Goal: Information Seeking & Learning: Learn about a topic

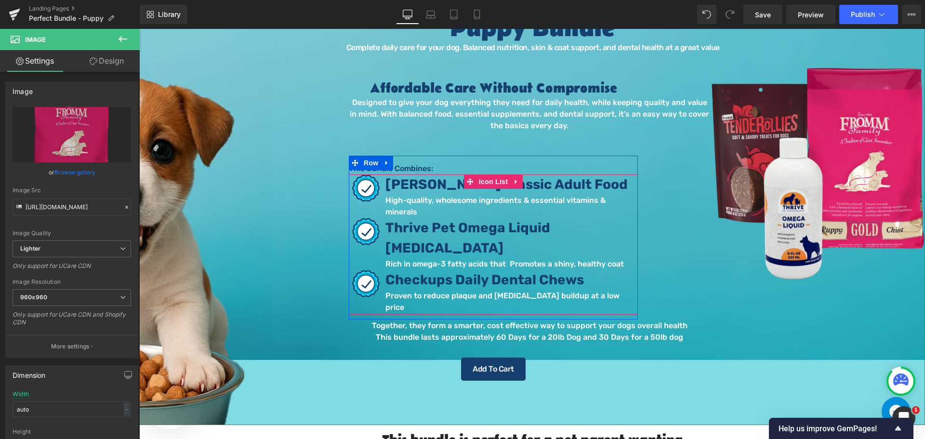
scroll to position [48, 0]
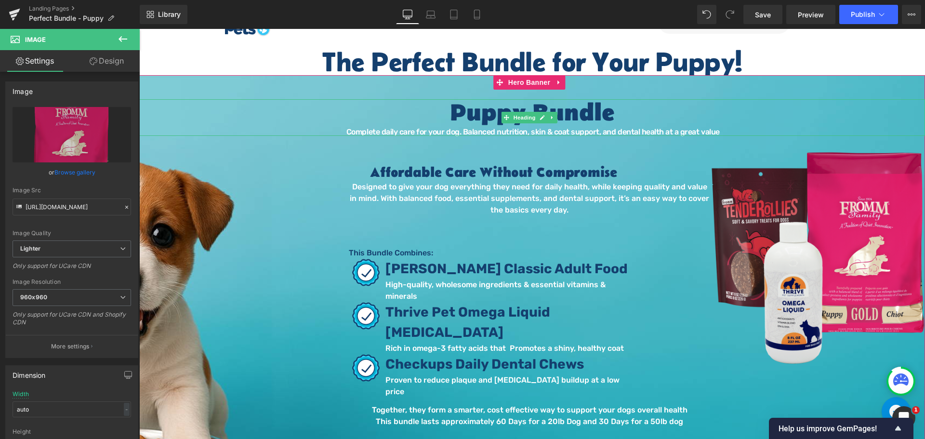
click at [525, 132] on font "Complete daily care for your dog. Balanced nutrition, skin & coat support, and …" at bounding box center [532, 131] width 373 height 9
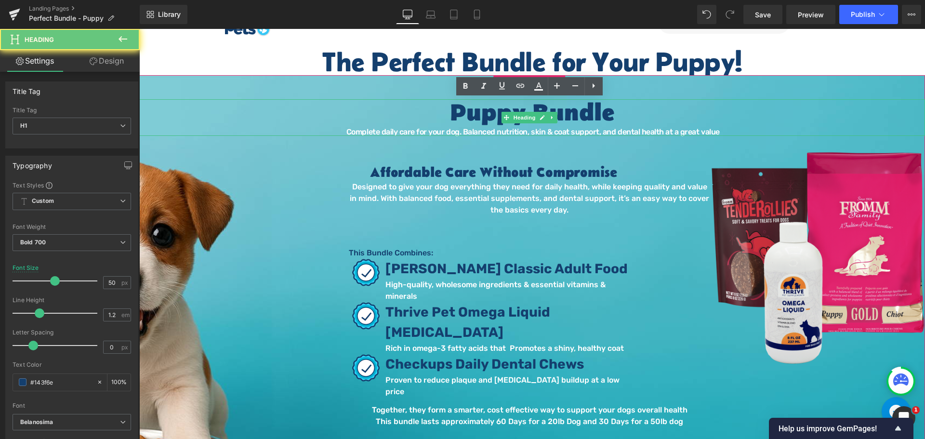
click at [516, 132] on font "Complete daily care for your dog. Balanced nutrition, skin & coat support, and …" at bounding box center [532, 131] width 373 height 9
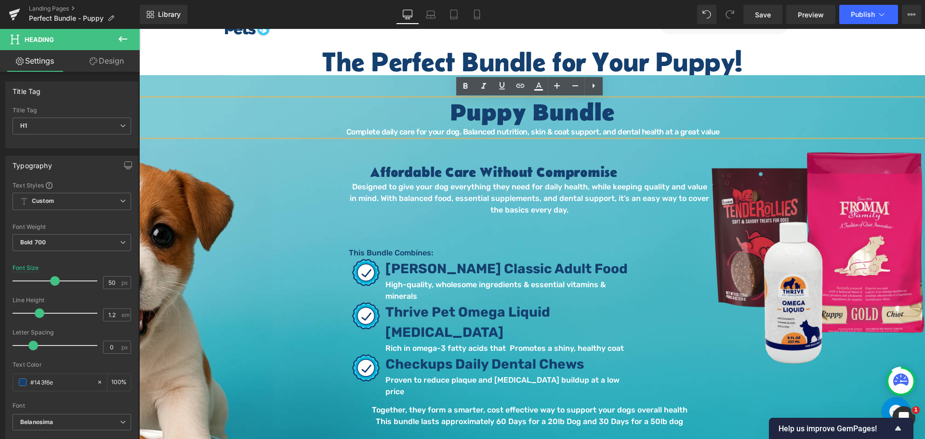
click at [718, 132] on div "Complete daily care for your dog. Balanced nutrition, skin & coat support, and …" at bounding box center [532, 132] width 786 height 8
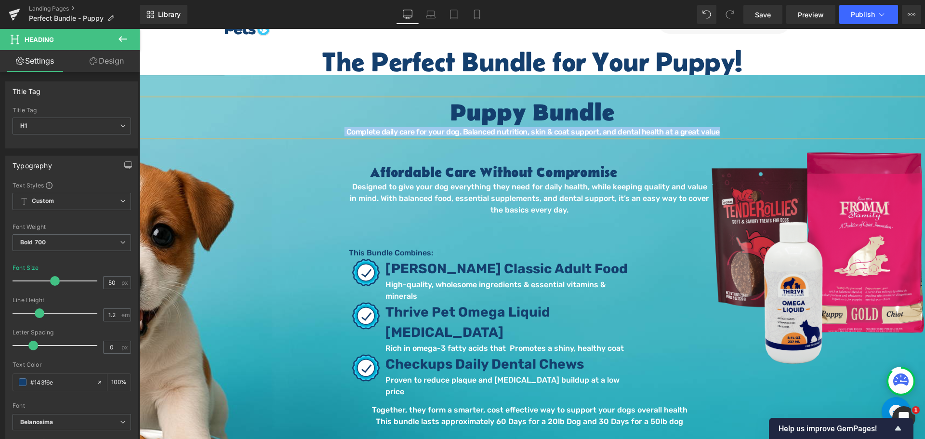
paste div
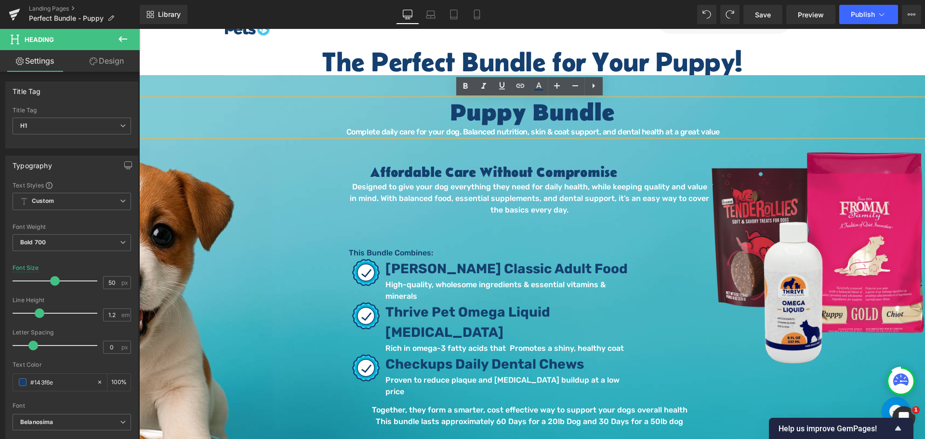
click at [351, 133] on font "Complete daily care for your dog. Balanced nutrition, skin & coat support, and …" at bounding box center [532, 131] width 373 height 9
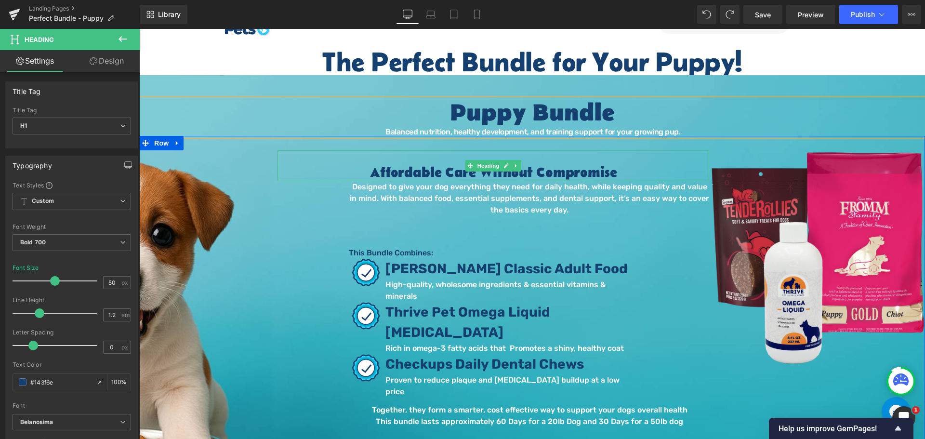
click at [511, 171] on link at bounding box center [516, 166] width 10 height 12
click at [554, 164] on div "Affordable Care Without Compromise" at bounding box center [493, 165] width 432 height 31
click at [555, 172] on h2 "Affordable Care Without Compromise" at bounding box center [493, 173] width 432 height 16
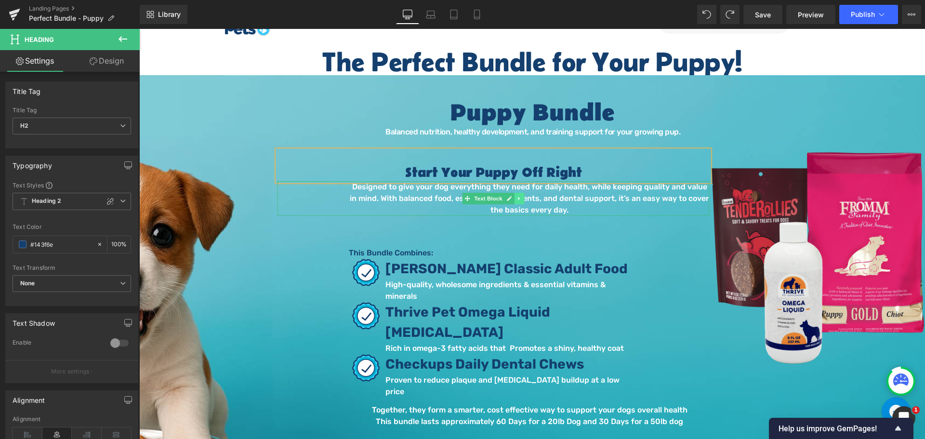
click at [514, 203] on link at bounding box center [519, 199] width 10 height 12
click at [579, 195] on p "Designed to give your dog everything they need for daily health, while keeping …" at bounding box center [529, 198] width 359 height 35
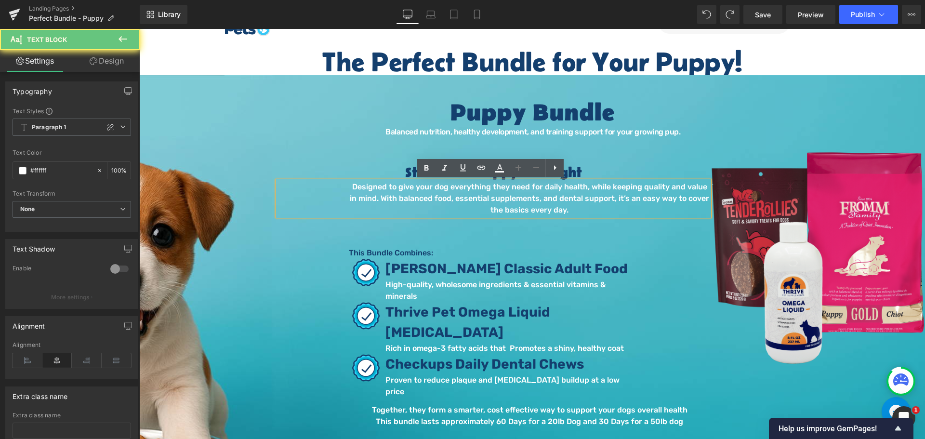
click at [578, 196] on p "Designed to give your dog everything they need for daily health, while keeping …" at bounding box center [529, 198] width 359 height 35
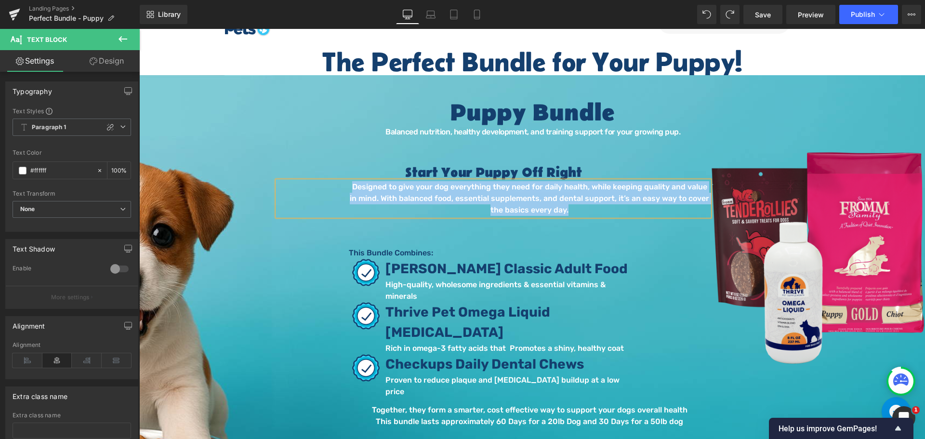
paste div
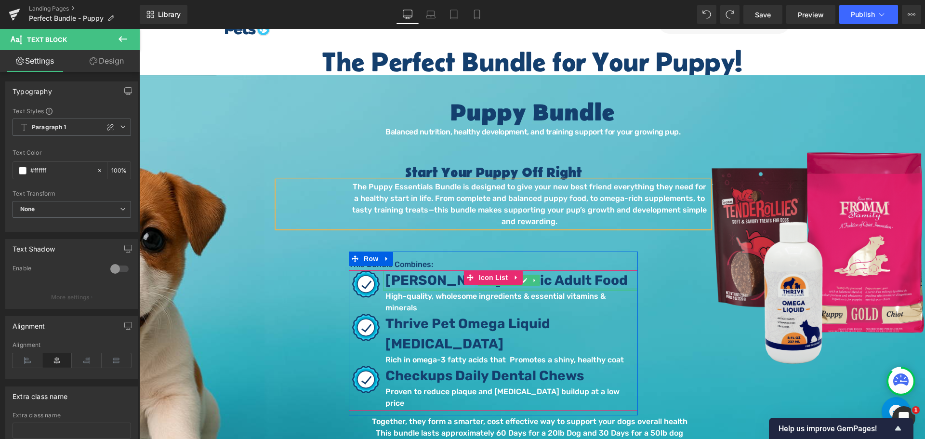
click at [443, 285] on span "[PERSON_NAME] Classic Adult Food" at bounding box center [506, 280] width 242 height 16
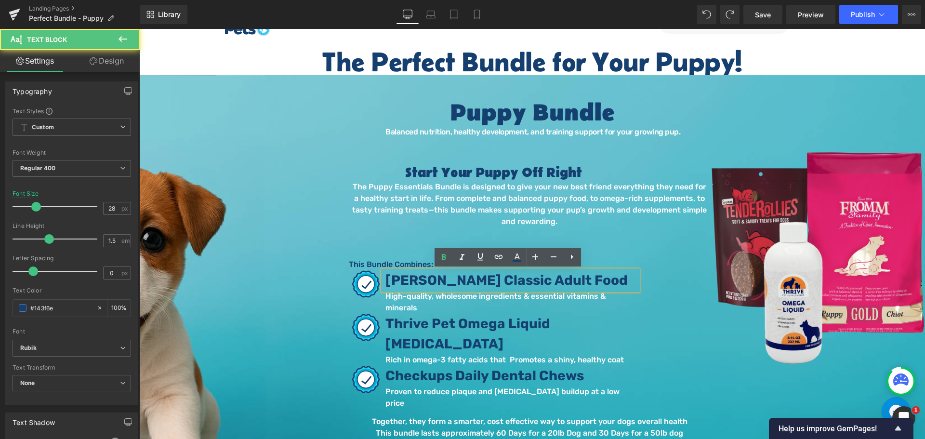
click at [437, 283] on span "[PERSON_NAME] Classic Adult Food" at bounding box center [506, 280] width 242 height 16
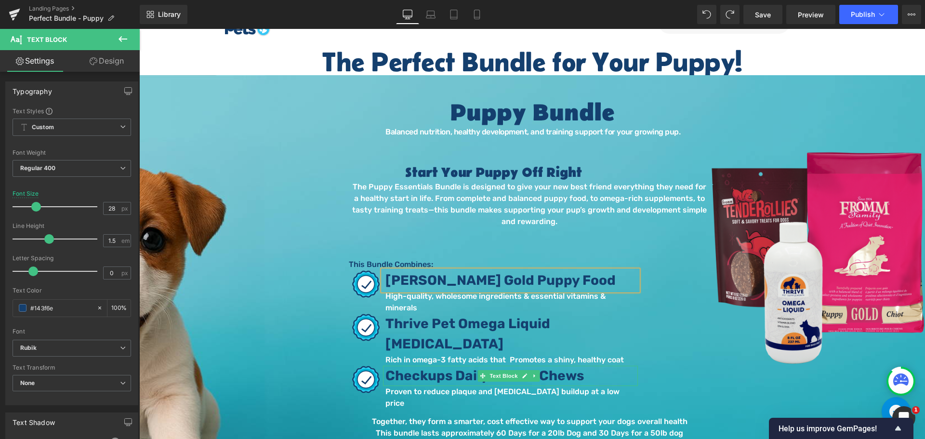
click at [442, 368] on span "Checkups Daily Dental Chews" at bounding box center [484, 376] width 198 height 16
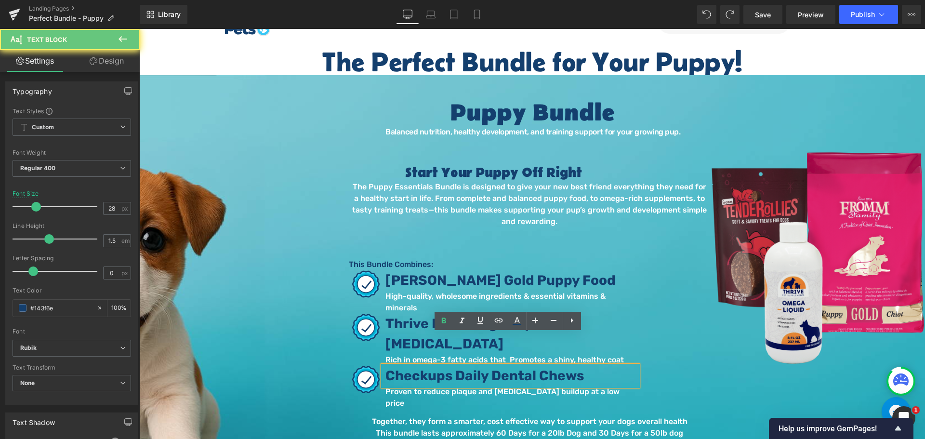
click at [445, 368] on span "Checkups Daily Dental Chews" at bounding box center [484, 376] width 198 height 16
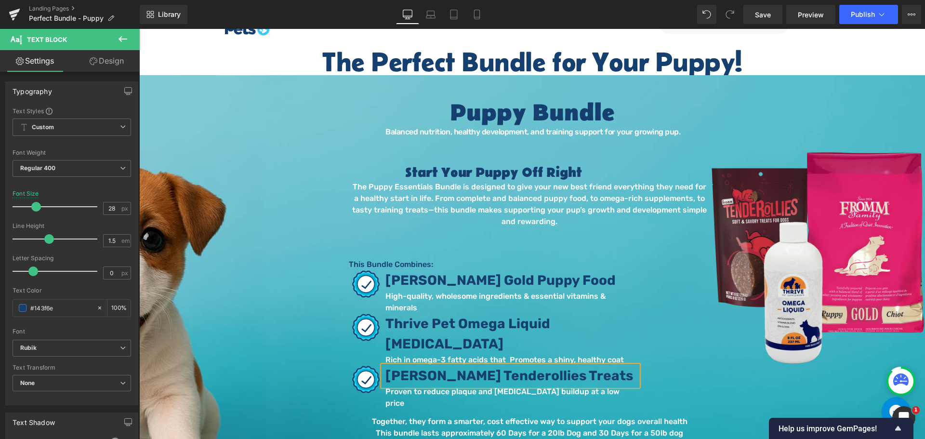
click at [388, 295] on p "High-quality, wholesome ingredients & essential vitamins & minerals" at bounding box center [511, 301] width 252 height 23
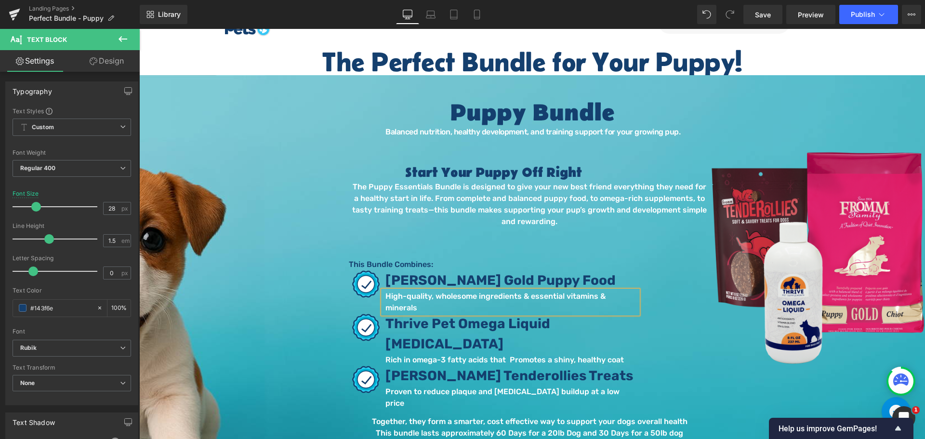
click at [395, 294] on p "High-quality, wholesome ingredients & essential vitamins & minerals" at bounding box center [511, 301] width 252 height 23
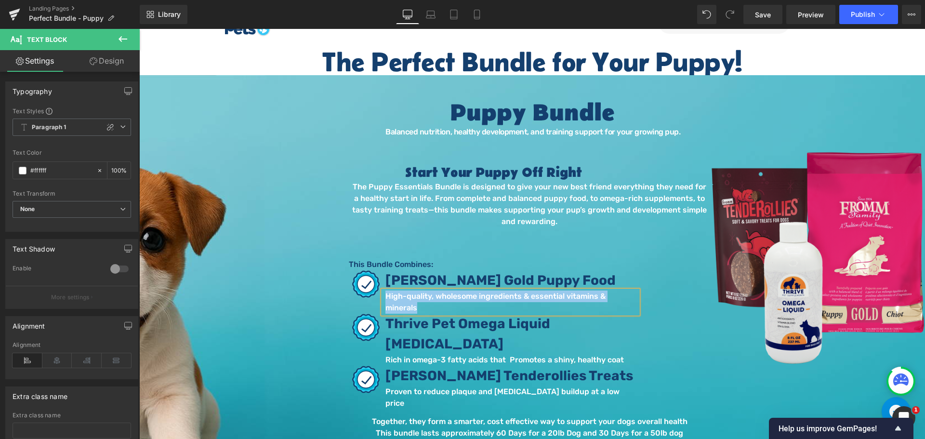
paste div
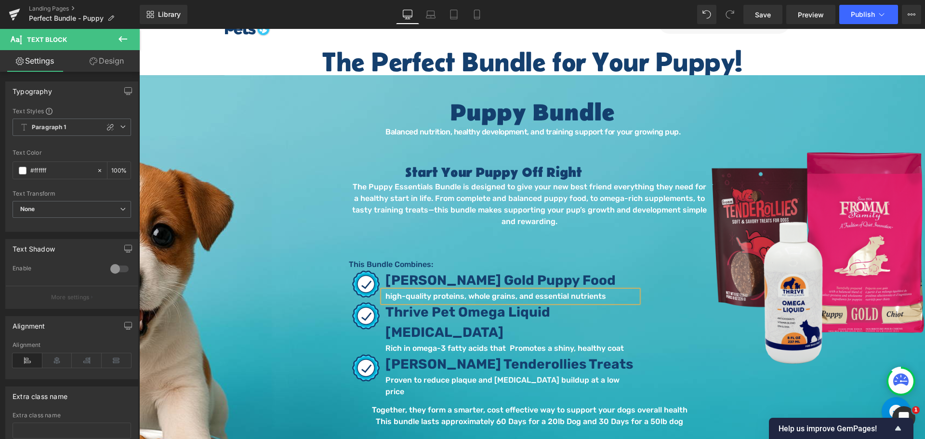
click at [616, 298] on p "high-quality proteins, whole grains, and essential nutrients" at bounding box center [511, 296] width 252 height 12
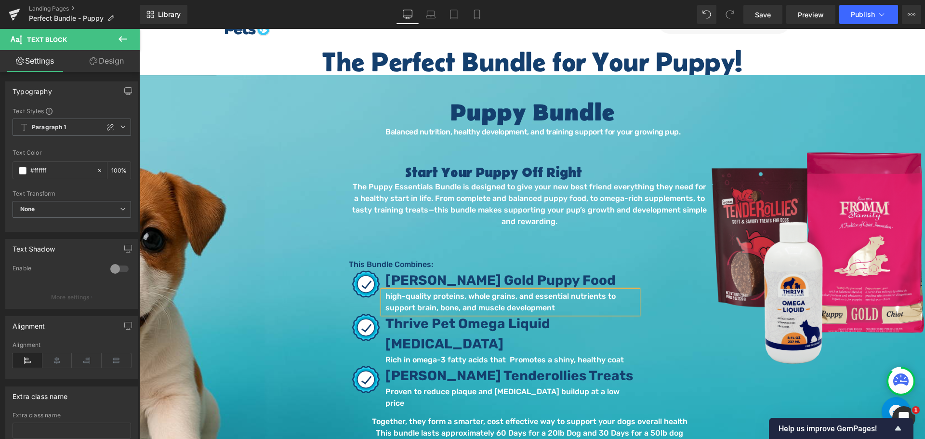
click at [417, 386] on p "Proven to reduce plaque and [MEDICAL_DATA] buildup at a low price" at bounding box center [511, 397] width 252 height 23
click at [422, 386] on p "Proven to reduce plaque and [MEDICAL_DATA] buildup at a low price" at bounding box center [511, 397] width 252 height 23
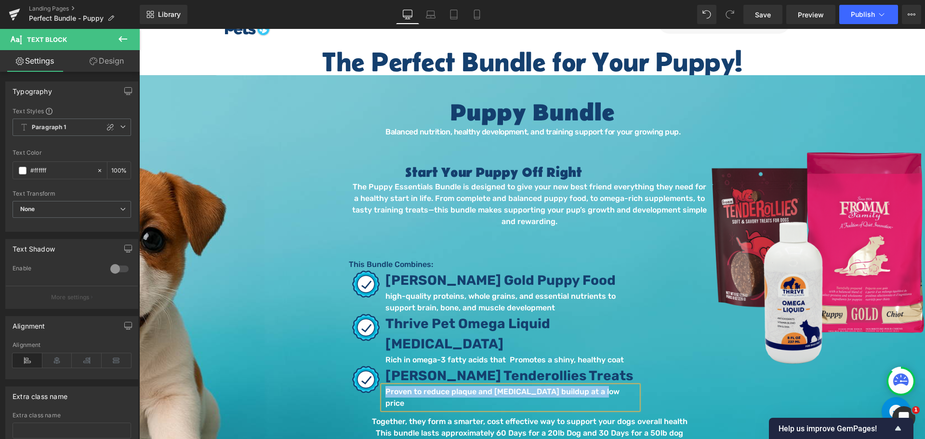
paste div
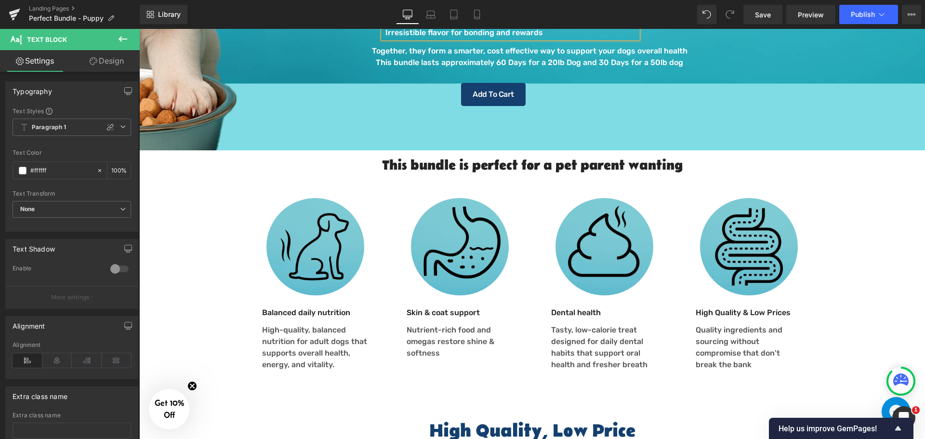
scroll to position [434, 0]
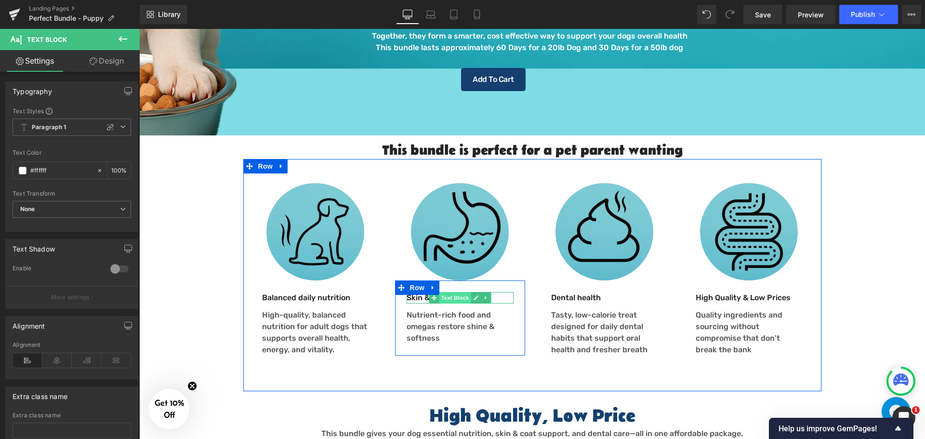
click at [458, 292] on span "Text Block" at bounding box center [455, 298] width 32 height 12
click at [410, 292] on p "Skin & coat support" at bounding box center [460, 298] width 107 height 12
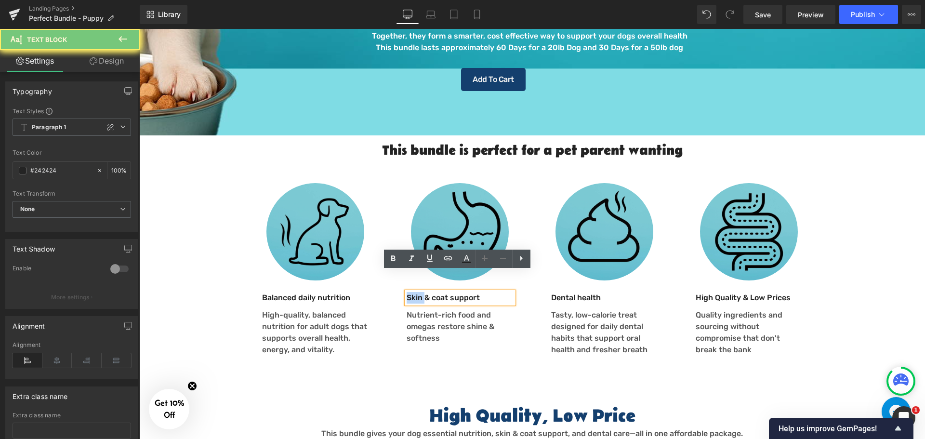
click at [409, 292] on p "Skin & coat support" at bounding box center [460, 298] width 107 height 12
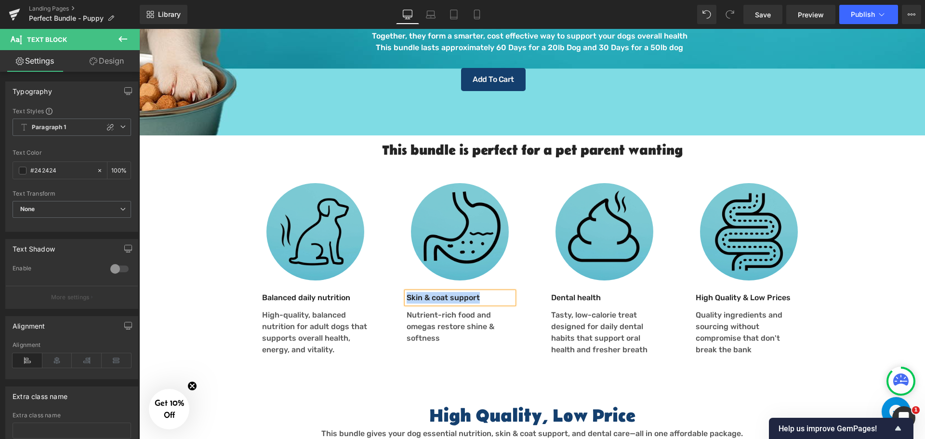
paste div
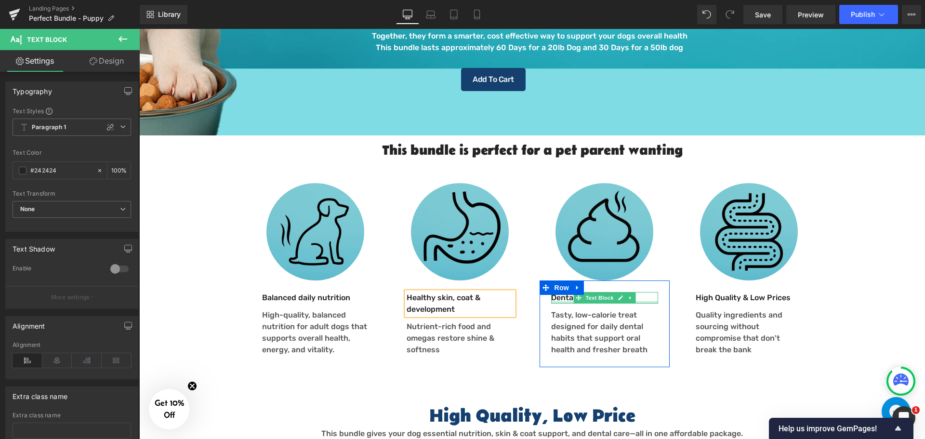
click at [561, 301] on div at bounding box center [604, 302] width 107 height 2
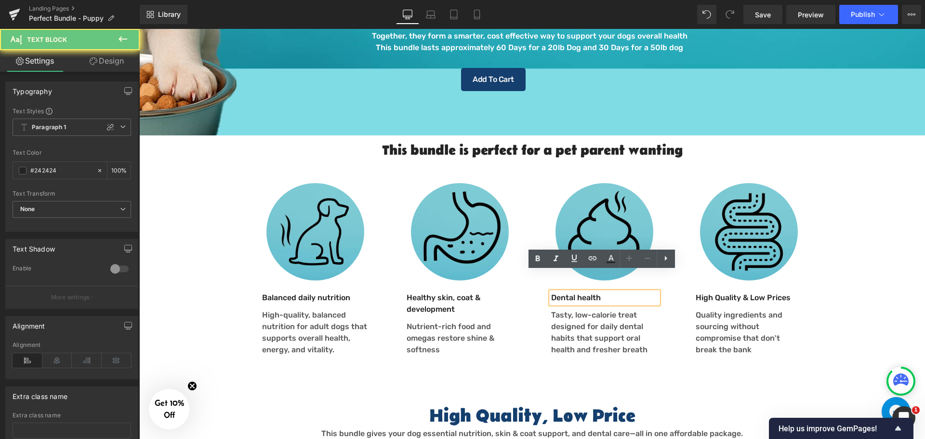
click at [561, 292] on p "Dental health" at bounding box center [604, 298] width 107 height 12
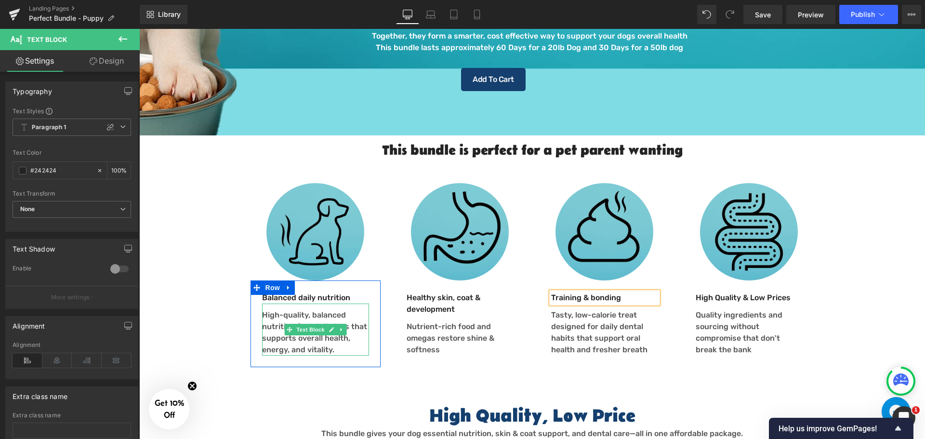
click at [269, 317] on p "High-quality, balanced nutrition for adult dogs that supports overall health, e…" at bounding box center [315, 332] width 107 height 46
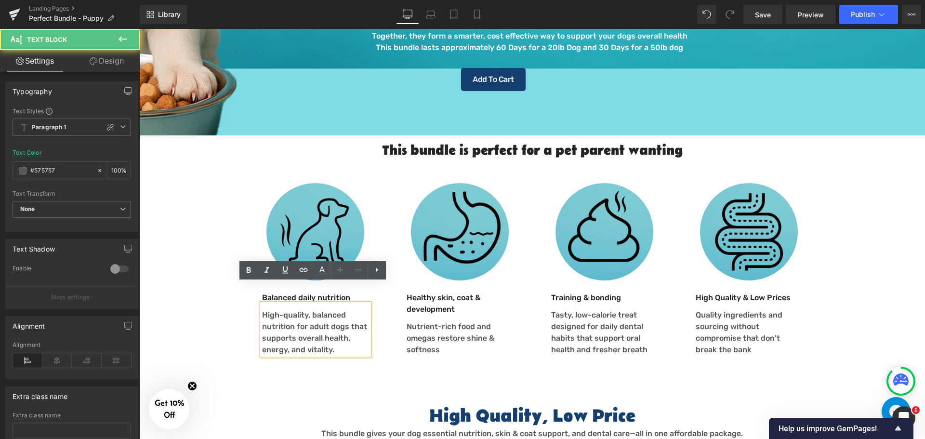
click at [337, 329] on p "High-quality, balanced nutrition for adult dogs that supports overall health, e…" at bounding box center [315, 332] width 107 height 46
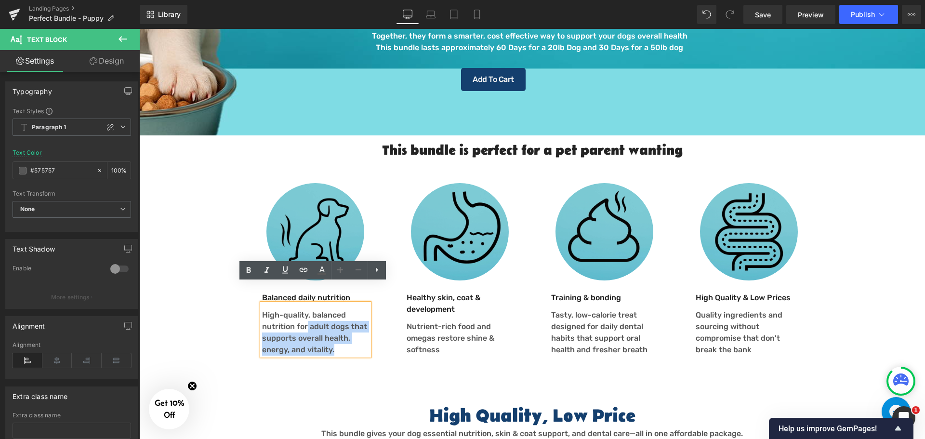
drag, startPoint x: 338, startPoint y: 329, endPoint x: 302, endPoint y: 301, distance: 45.7
click at [302, 309] on p "High-quality, balanced nutrition for adult dogs that supports overall health, e…" at bounding box center [315, 332] width 107 height 46
paste div
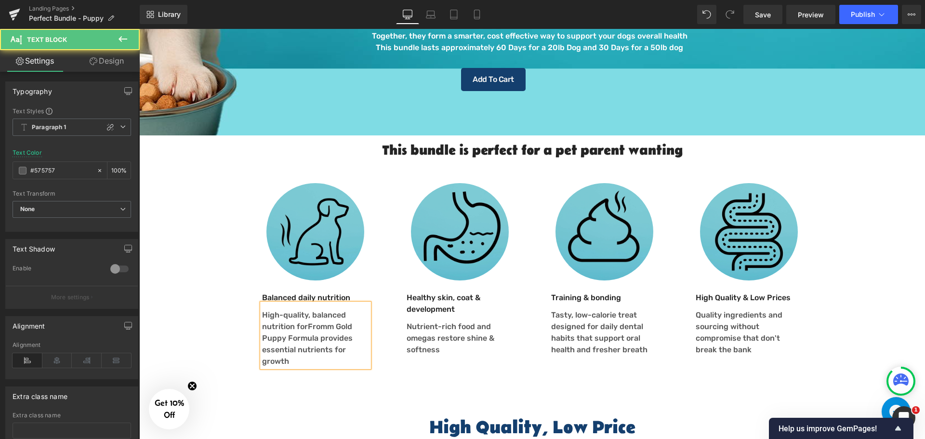
click at [304, 309] on p "High-quality, balanced nutrition forFromm Gold Puppy Formula provides essential…" at bounding box center [315, 338] width 107 height 58
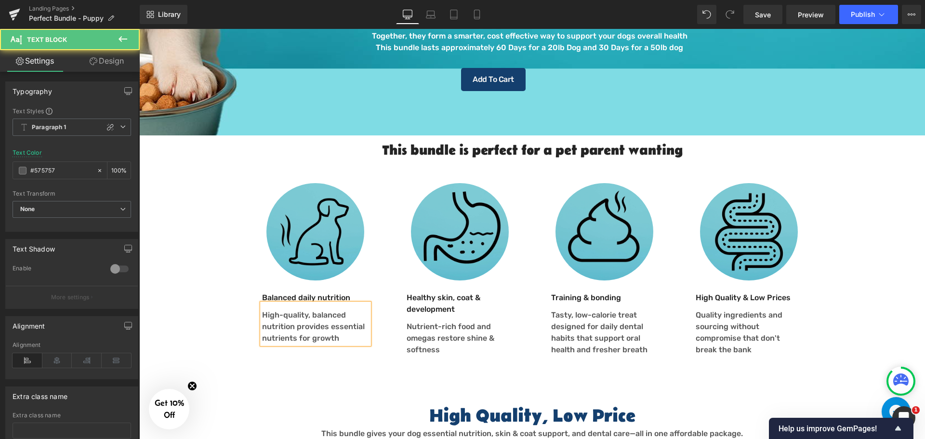
click at [305, 316] on p "High-quality, balanced nutrition provides essential nutrients for growth" at bounding box center [315, 326] width 107 height 35
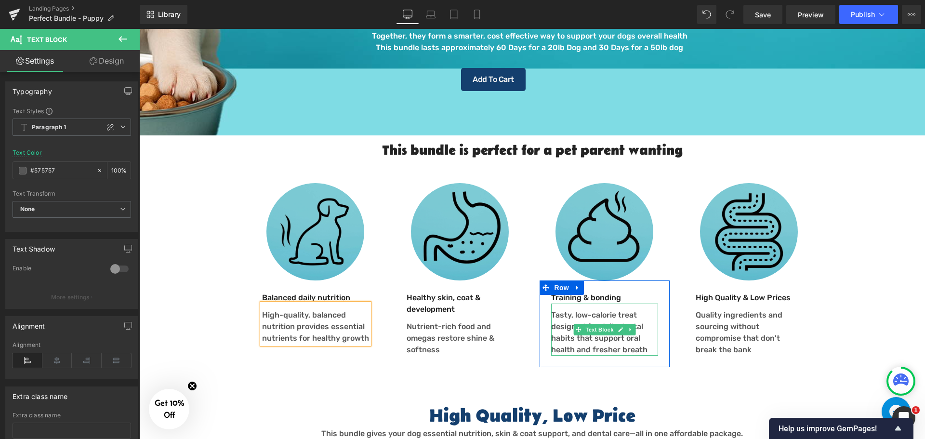
click at [580, 324] on p "Tasty, low-calorie treat designed for daily dental habits that support oral hea…" at bounding box center [604, 332] width 107 height 46
click at [567, 323] on p "Tasty, low-calorie treat designed for daily dental habits that support oral hea…" at bounding box center [604, 332] width 107 height 46
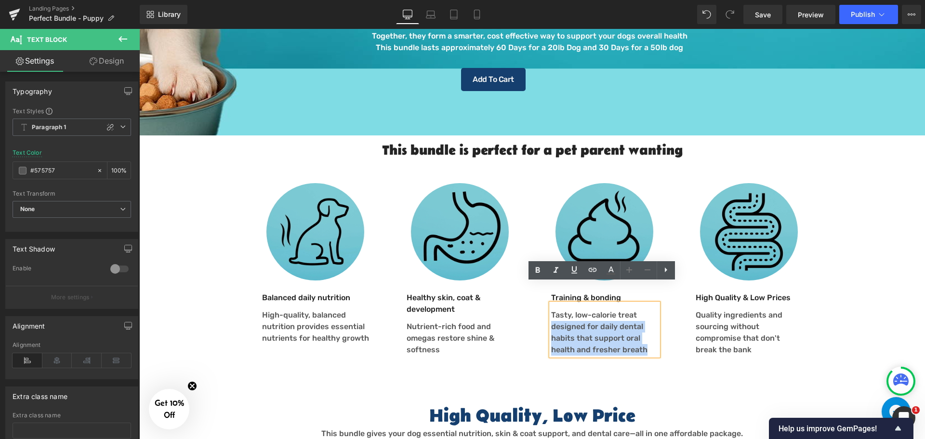
drag, startPoint x: 546, startPoint y: 307, endPoint x: 542, endPoint y: 303, distance: 6.5
click at [544, 303] on div "Training & bonding Text Block Tasty, low-calorie treat designed for daily denta…" at bounding box center [604, 324] width 121 height 64
paste div
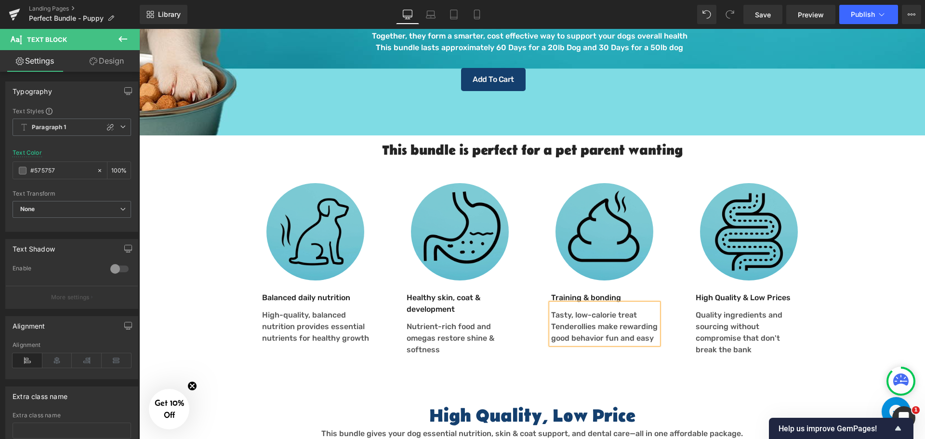
click at [633, 309] on p "Tasty, low-calorie treat Tenderollies make rewarding good behavior fun and easy" at bounding box center [604, 326] width 107 height 35
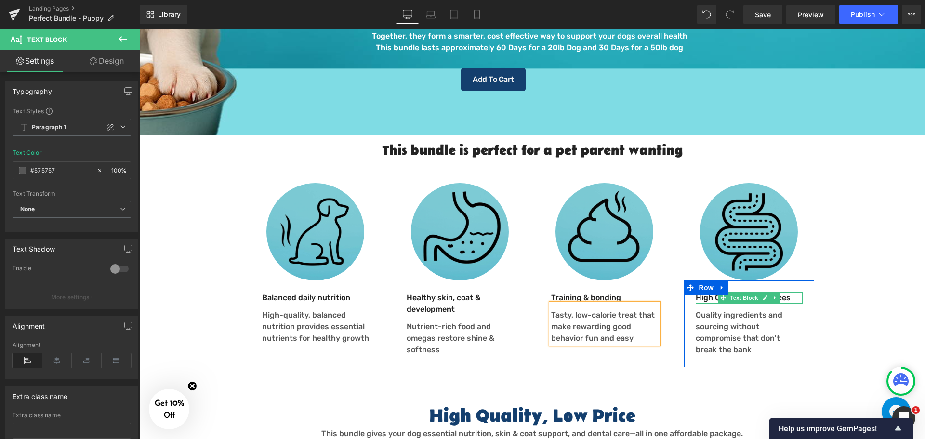
click at [788, 292] on p "High Quality & Low Prices" at bounding box center [749, 298] width 107 height 12
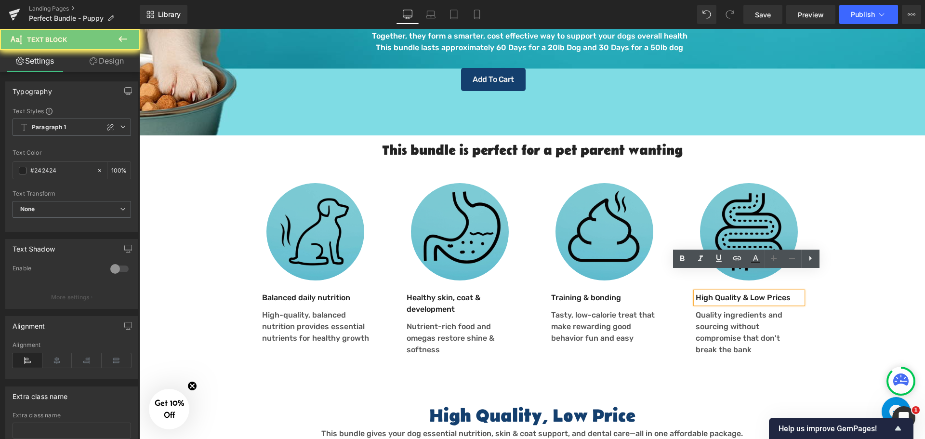
click at [788, 292] on p "High Quality & Low Prices" at bounding box center [749, 298] width 107 height 12
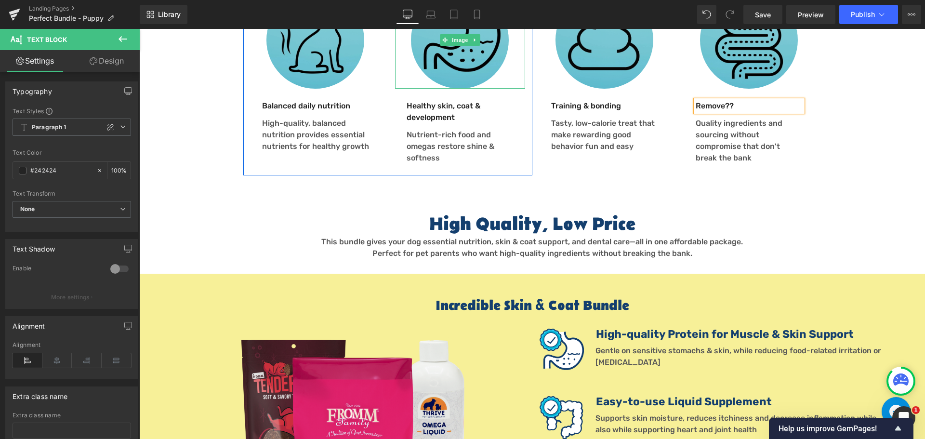
scroll to position [626, 0]
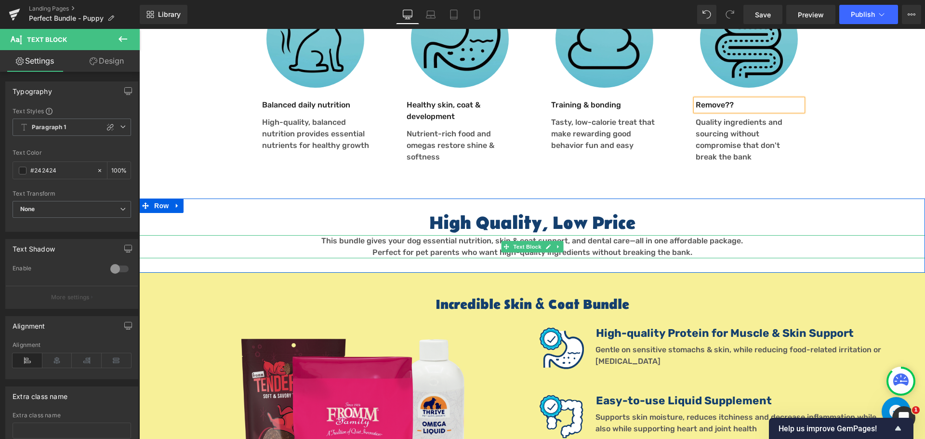
click at [436, 236] on font "This bundle gives your dog essential nutrition, skin & coat support, and dental…" at bounding box center [532, 240] width 422 height 9
click at [432, 236] on font "This bundle gives your dog essential nutrition, skin & coat support, and dental…" at bounding box center [532, 240] width 422 height 9
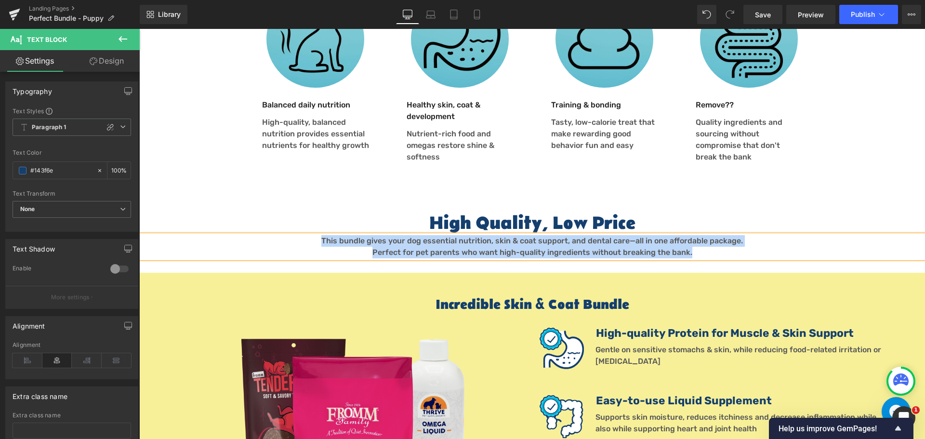
paste div
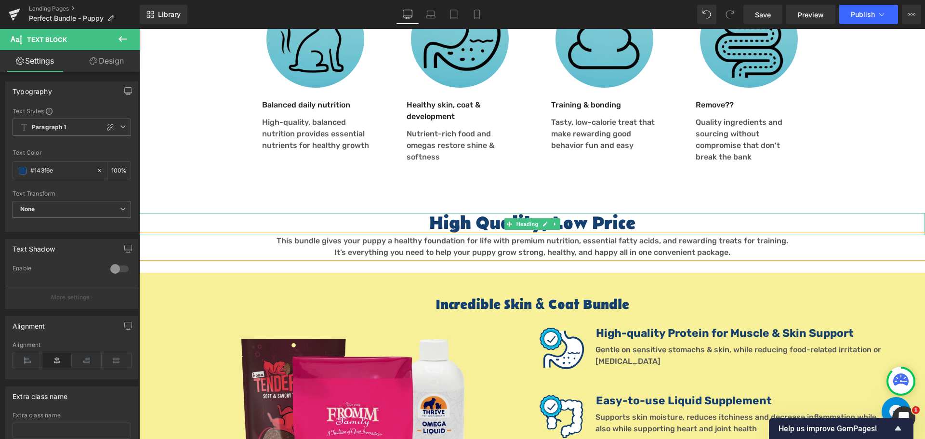
click at [474, 213] on h2 "High Quality, Low Price" at bounding box center [532, 224] width 786 height 22
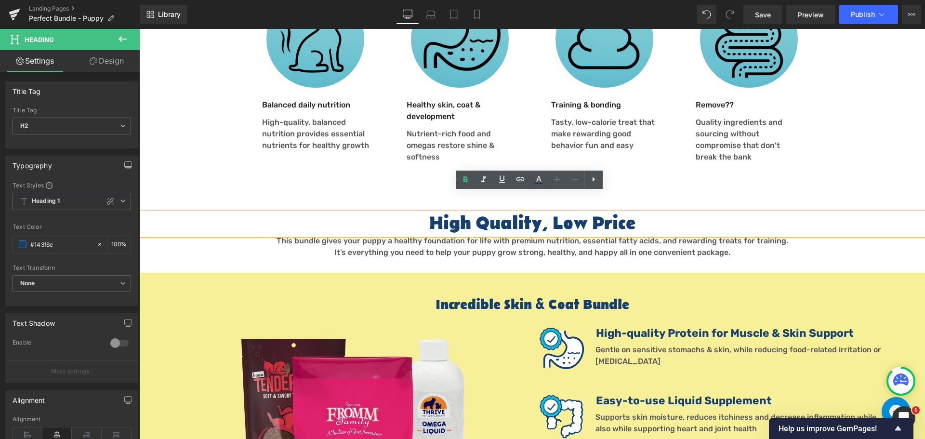
click at [454, 213] on h2 "High Quality, Low Price" at bounding box center [532, 224] width 786 height 22
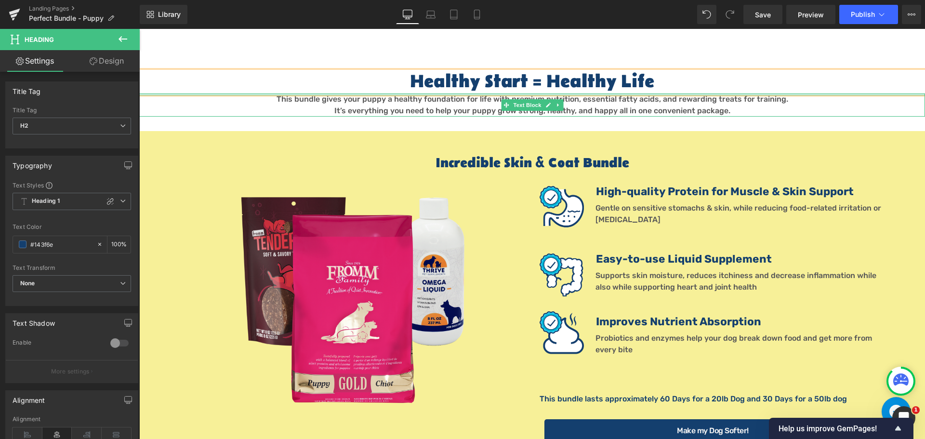
scroll to position [771, 0]
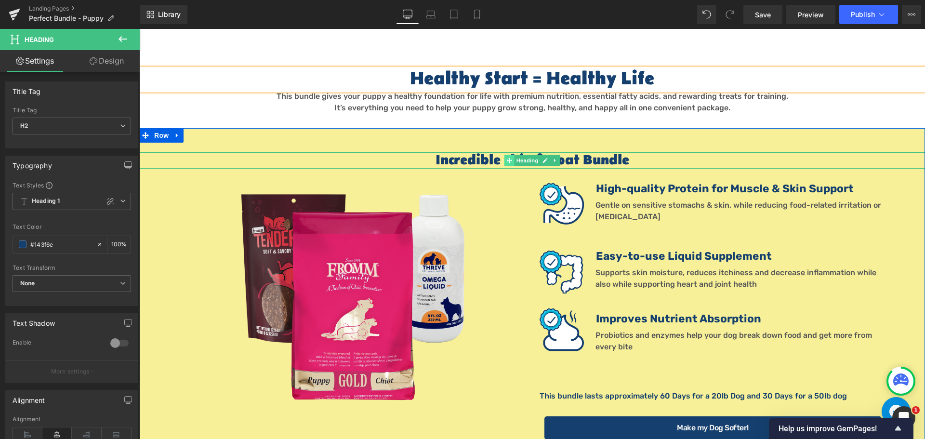
click at [507, 158] on icon at bounding box center [508, 160] width 5 height 5
click at [492, 152] on h1 "Incredible Skin & Coat Bundle" at bounding box center [532, 160] width 786 height 16
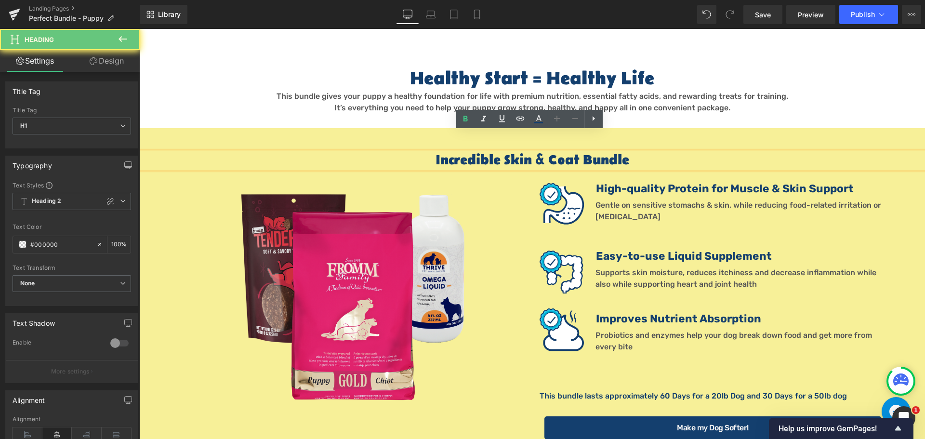
click at [500, 152] on h1 "Incredible Skin & Coat Bundle" at bounding box center [532, 160] width 786 height 16
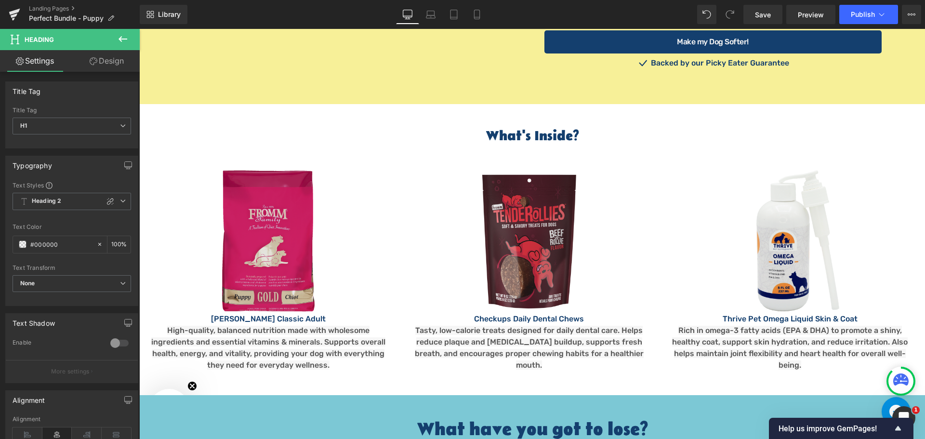
scroll to position [1156, 0]
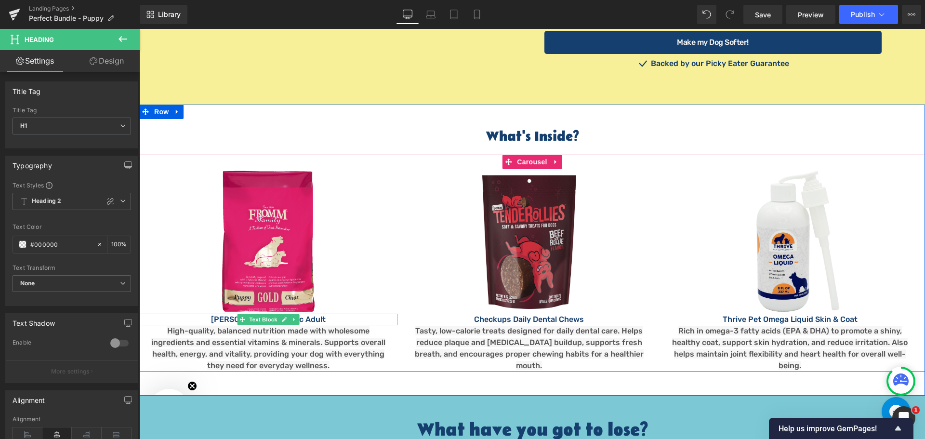
click at [210, 314] on p "[PERSON_NAME] Classic Adult" at bounding box center [268, 320] width 258 height 12
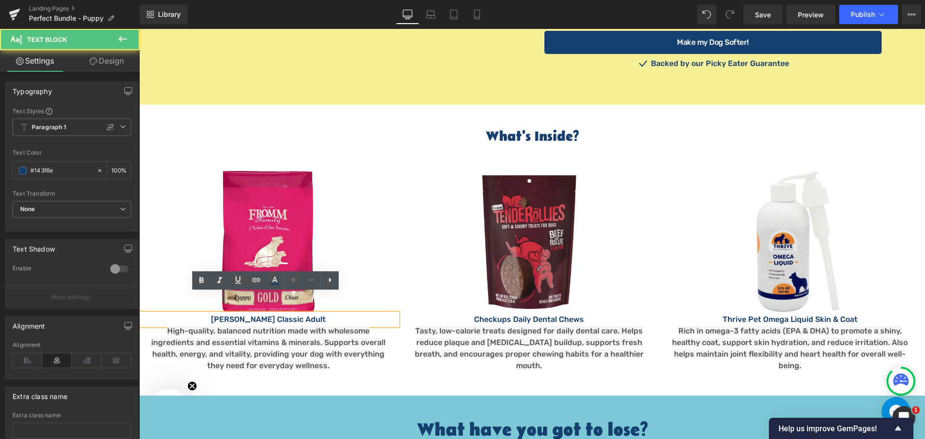
click at [224, 314] on p "[PERSON_NAME] Classic Adult" at bounding box center [268, 320] width 258 height 12
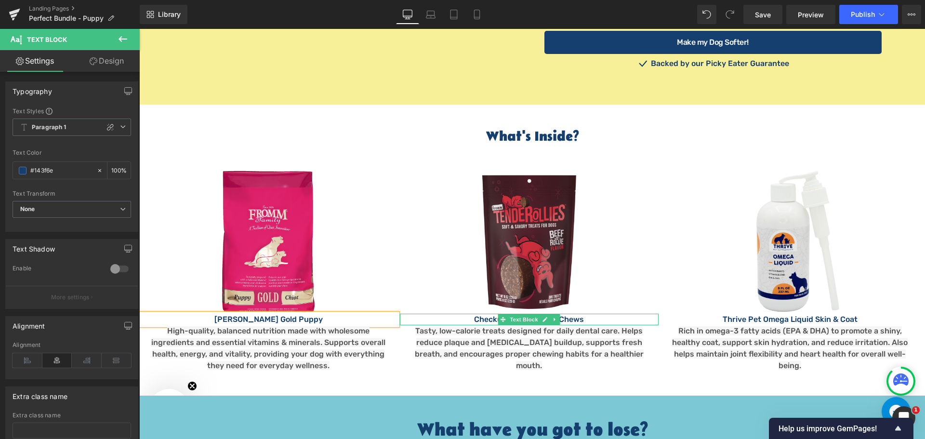
click at [488, 314] on p "Checkups Daily Dental Chews" at bounding box center [529, 320] width 258 height 12
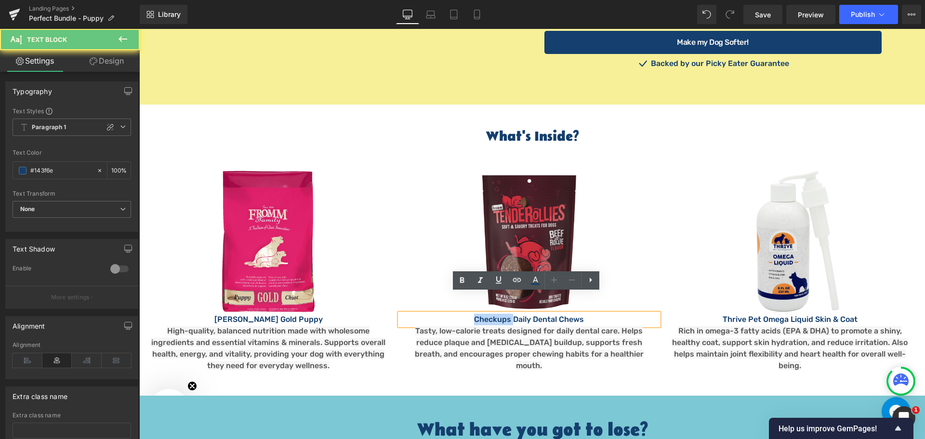
click at [488, 314] on p "Checkups Daily Dental Chews" at bounding box center [529, 320] width 258 height 12
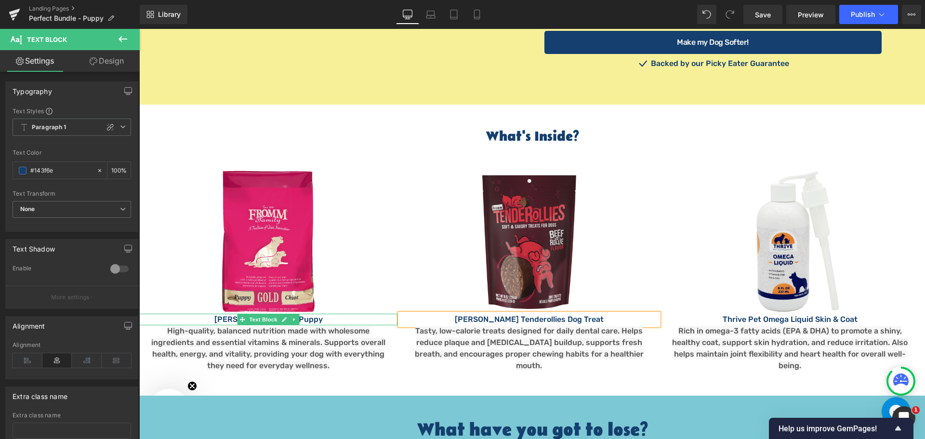
click at [303, 314] on p "[PERSON_NAME] Gold Puppy" at bounding box center [268, 320] width 258 height 12
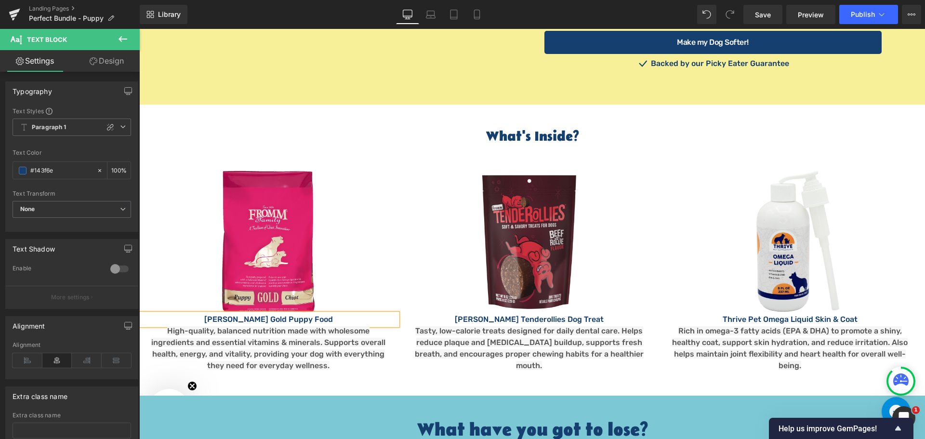
click at [254, 347] on span "High-quality, balanced nutrition made with wholesome ingredients and essential …" at bounding box center [268, 348] width 234 height 44
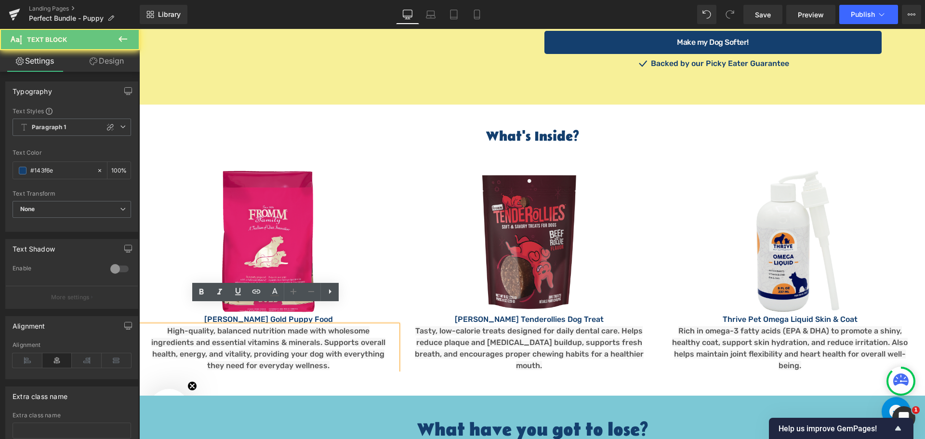
click at [229, 336] on span "High-quality, balanced nutrition made with wholesome ingredients and essential …" at bounding box center [268, 348] width 234 height 44
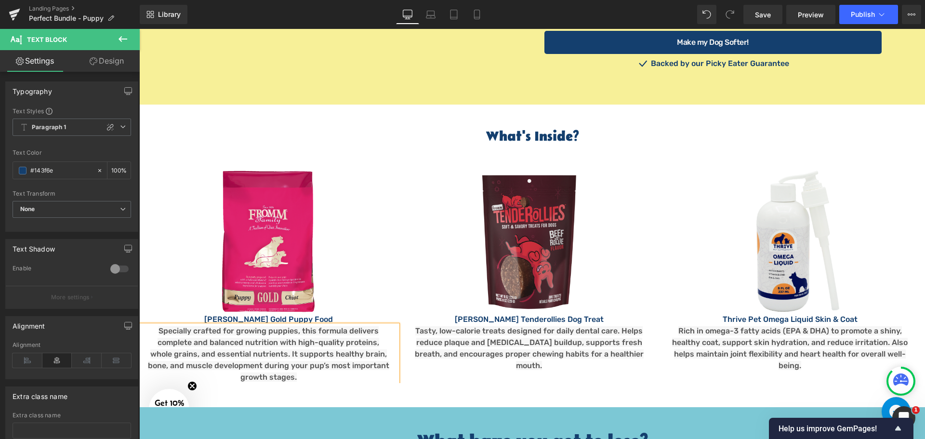
click at [462, 328] on p "Tasty, low-calorie treats designed for daily dental care. Helps reduce plaque a…" at bounding box center [529, 348] width 244 height 46
click at [440, 333] on span "Tasty, low-calorie treats designed for daily dental care. Helps reduce plaque a…" at bounding box center [529, 348] width 229 height 44
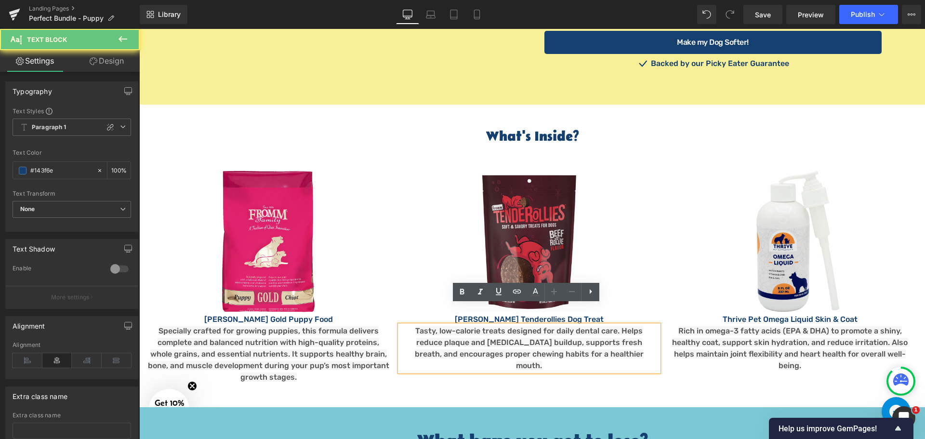
click at [445, 333] on span "Tasty, low-calorie treats designed for daily dental care. Helps reduce plaque a…" at bounding box center [529, 348] width 229 height 44
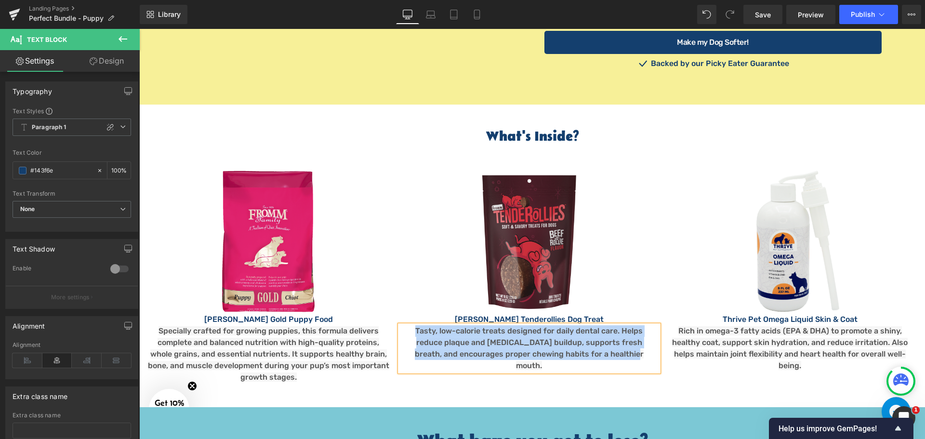
paste div
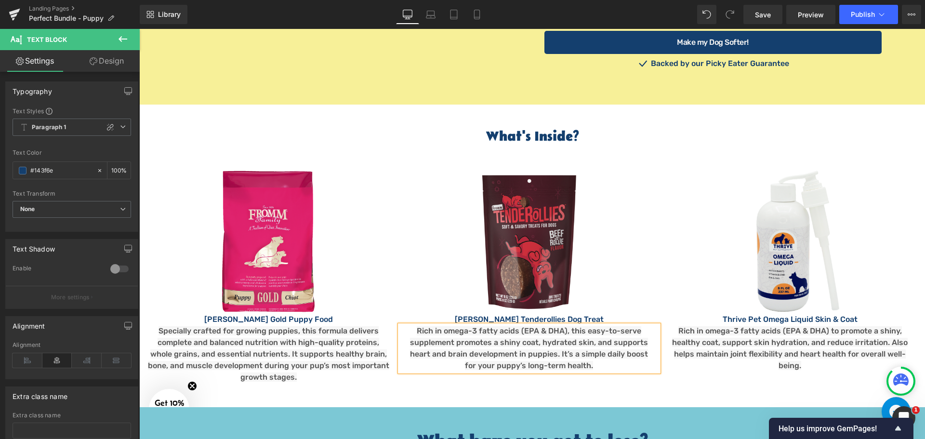
click at [487, 349] on span "Rich in omega-3 fatty acids (EPA & DHA), this easy-to-serve supplement promotes…" at bounding box center [529, 348] width 238 height 44
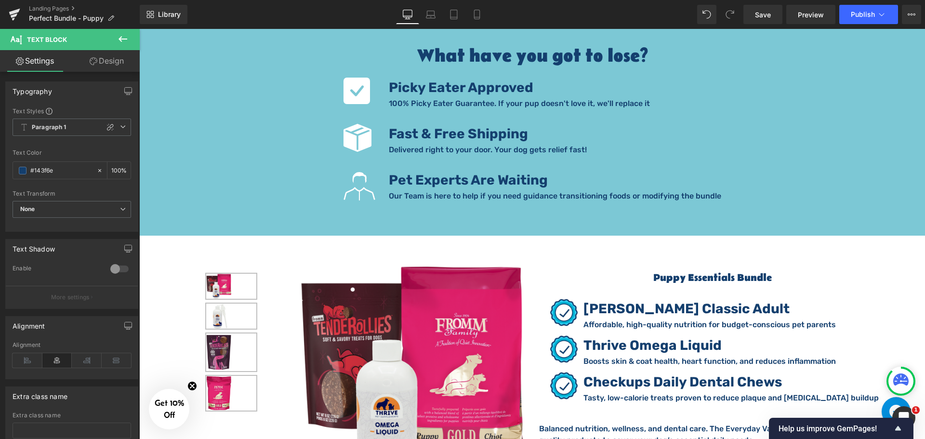
scroll to position [1590, 0]
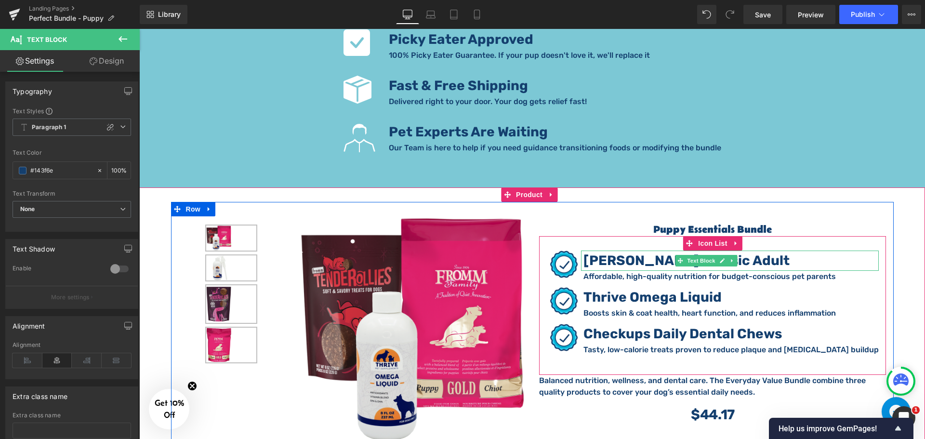
click at [639, 252] on strong "[PERSON_NAME] Classic Adult" at bounding box center [686, 260] width 206 height 16
click at [650, 252] on strong "[PERSON_NAME] Classic Adult" at bounding box center [686, 260] width 206 height 16
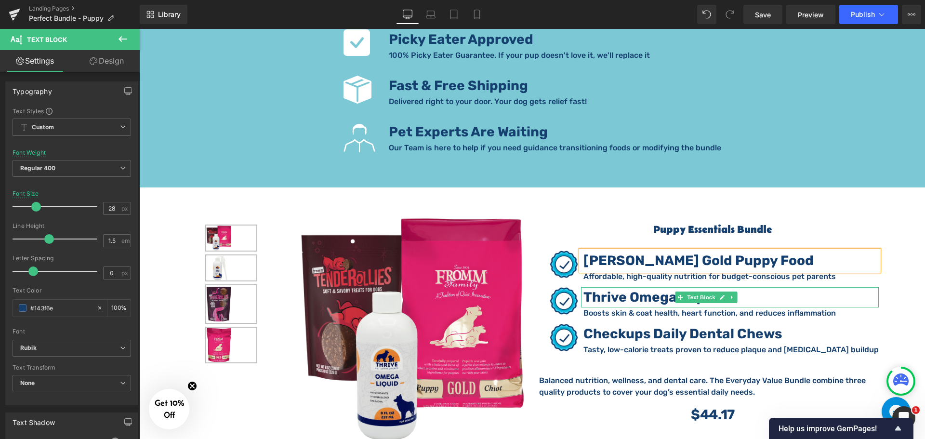
drag, startPoint x: 655, startPoint y: 276, endPoint x: 659, endPoint y: 280, distance: 5.1
click at [655, 289] on strong "Thrive Omega Liquid" at bounding box center [652, 297] width 138 height 16
click at [659, 289] on strong "Thrive Omega Liquid" at bounding box center [652, 297] width 138 height 16
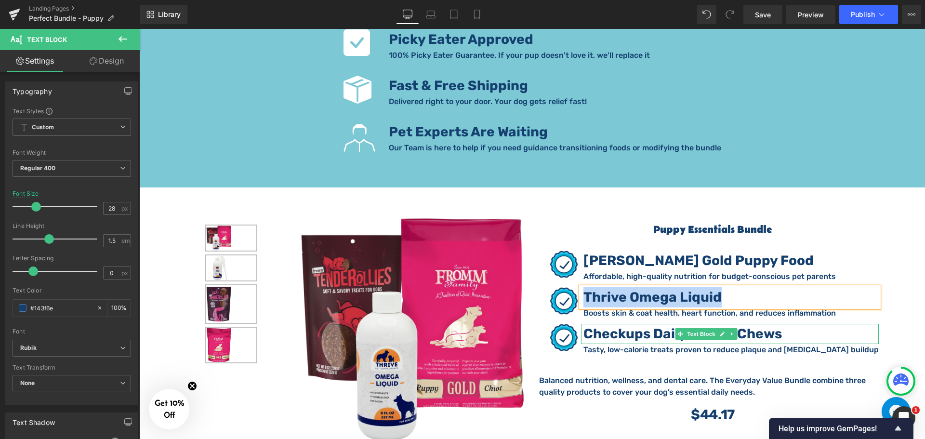
click at [656, 326] on strong "Checkups Daily Dental Chews" at bounding box center [682, 334] width 198 height 16
click at [660, 326] on strong "Checkups Daily Dental Chews" at bounding box center [682, 334] width 198 height 16
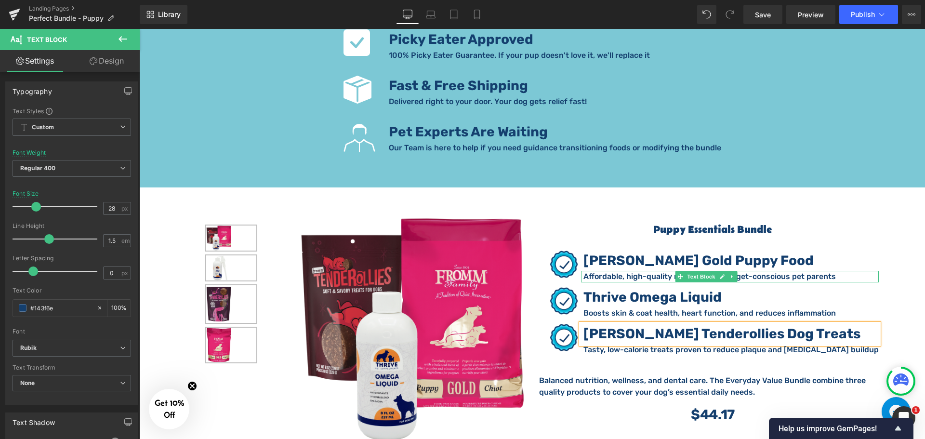
click at [607, 271] on p "Affordable, high-quality nutrition for budget-conscious pet parents" at bounding box center [730, 277] width 295 height 12
click at [609, 271] on p "Affordable, high-quality nutrition for budget-conscious pet parents" at bounding box center [730, 277] width 295 height 12
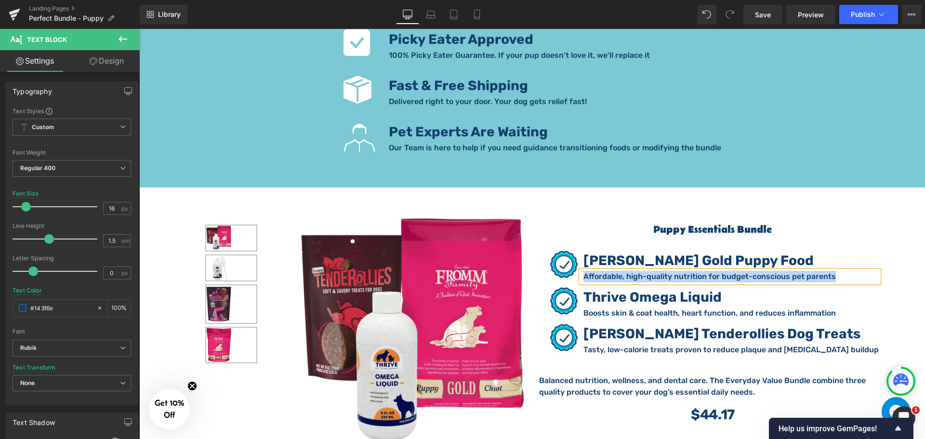
paste div
drag, startPoint x: 637, startPoint y: 256, endPoint x: 648, endPoint y: 256, distance: 11.1
click at [637, 271] on p "Provides balanced nutrition during critical growth stages" at bounding box center [730, 277] width 295 height 12
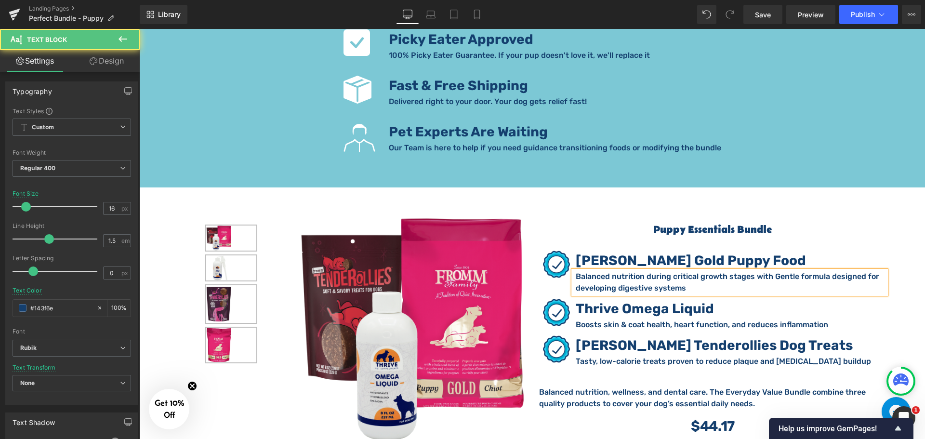
click at [768, 271] on p "Balanced nutrition during critical growth stages with Gentle formula designed f…" at bounding box center [731, 282] width 310 height 23
click at [607, 356] on p "Tasty, low-calorie treats proven to reduce plaque and [MEDICAL_DATA] buildup" at bounding box center [731, 362] width 310 height 12
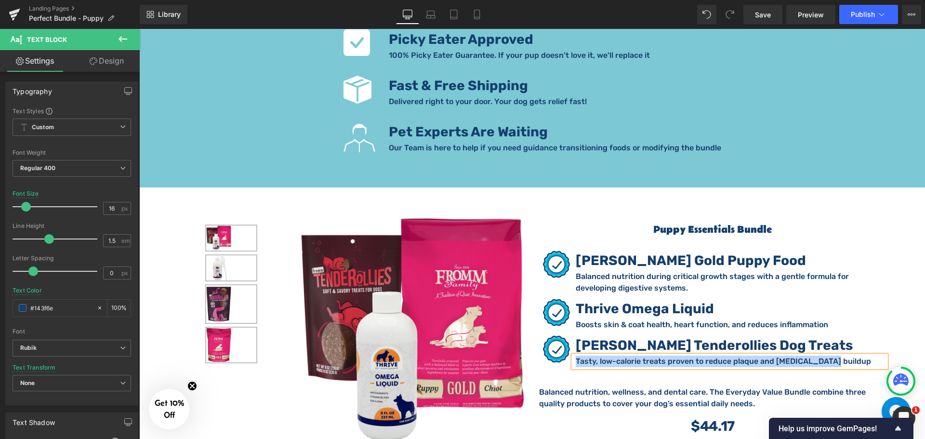
paste div
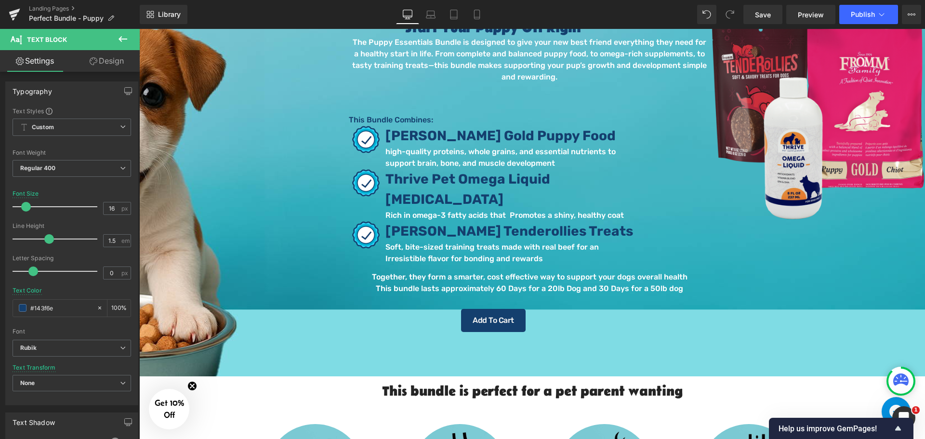
scroll to position [0, 0]
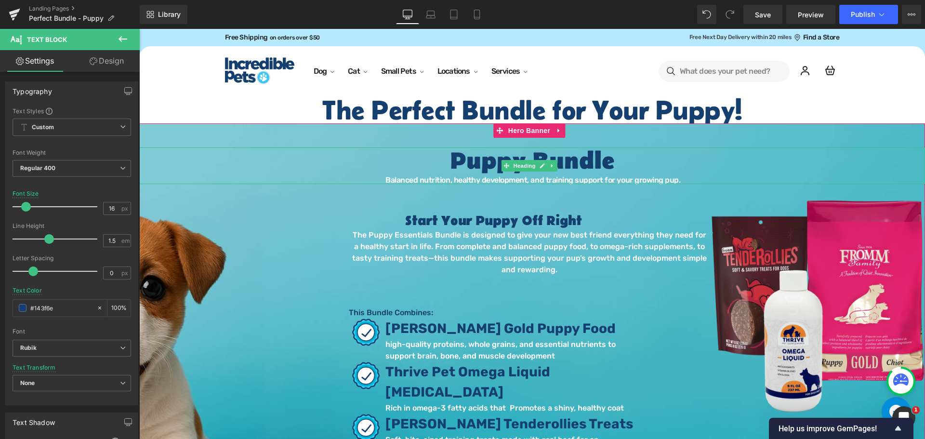
click at [493, 163] on h1 "Puppy Bundle" at bounding box center [532, 161] width 786 height 29
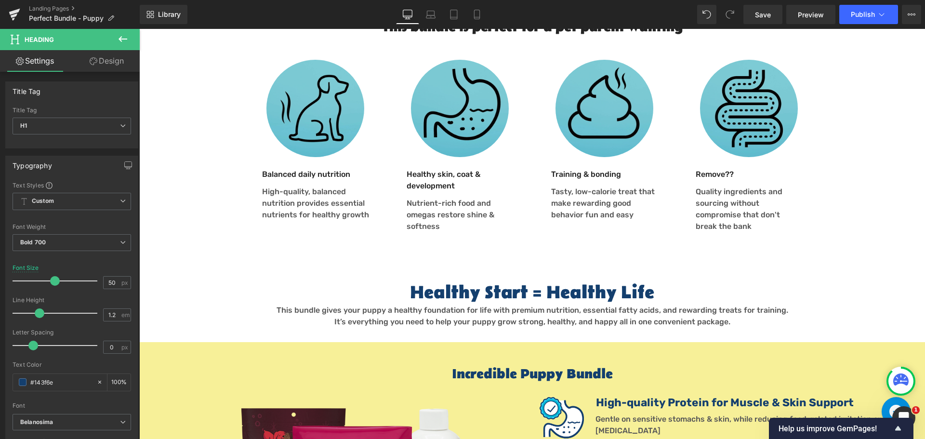
scroll to position [723, 0]
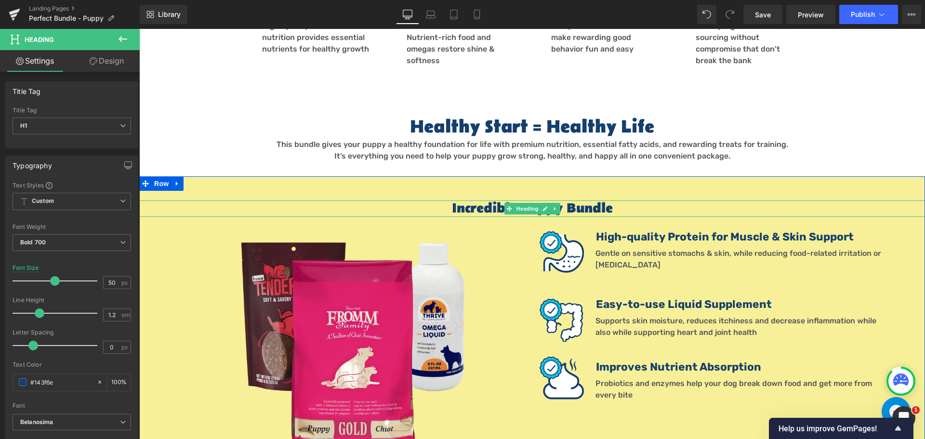
click at [560, 200] on h1 "Incredible Puppy Bundle" at bounding box center [532, 208] width 786 height 16
click at [562, 200] on h1 "Incredible Puppy Bundle" at bounding box center [532, 208] width 786 height 16
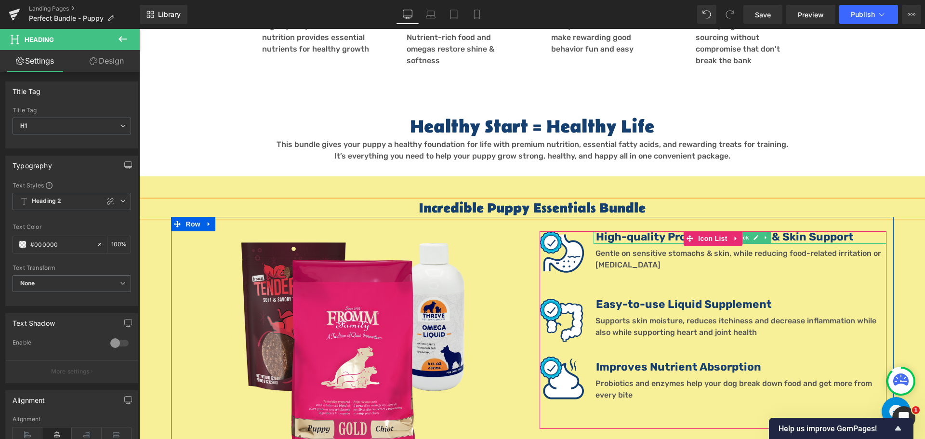
click at [606, 230] on b "High-quality Protein for Muscle & Skin Support" at bounding box center [725, 236] width 258 height 13
click at [615, 230] on b "High-quality Protein for Muscle & Skin Support" at bounding box center [725, 236] width 258 height 13
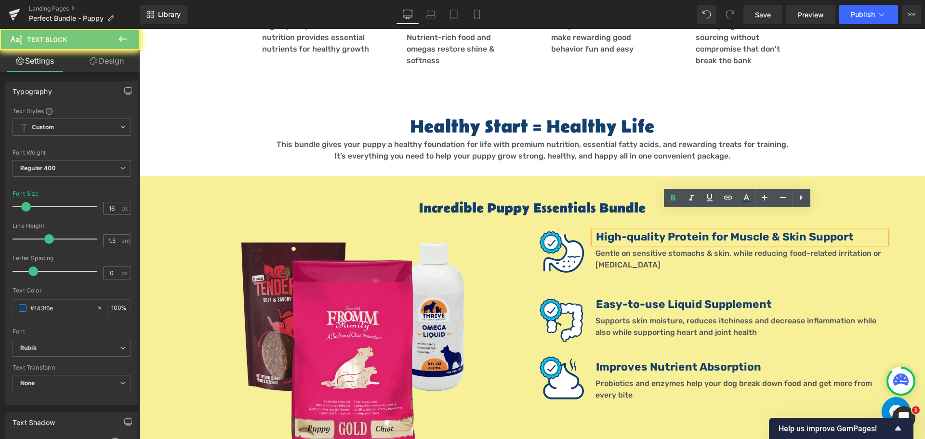
click at [620, 230] on b "High-quality Protein for Muscle & Skin Support" at bounding box center [725, 236] width 258 height 13
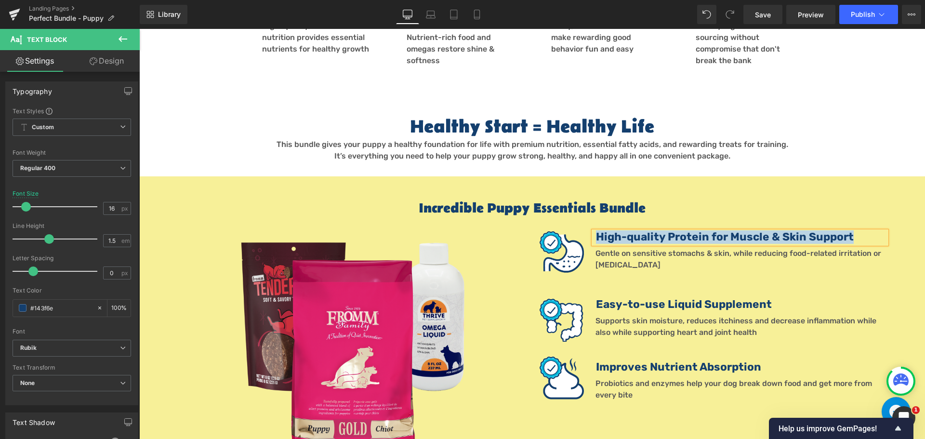
paste div
click at [587, 237] on div "Specially Formulated for Growing Puppies Text Block Gentle on sensitive stomach…" at bounding box center [713, 252] width 347 height 43
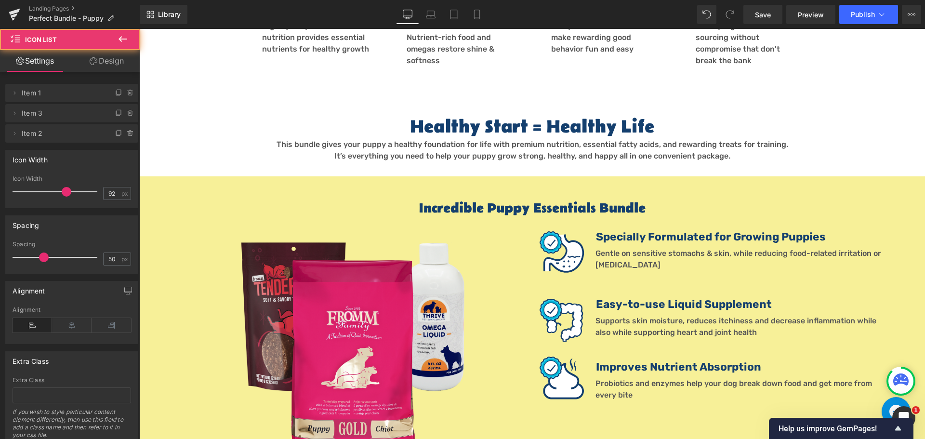
click at [606, 248] on p "Gentle on sensitive stomachs & skin, while reducing food-related irritation or …" at bounding box center [740, 259] width 291 height 23
click at [633, 249] on font "Gentle on sensitive stomachs & skin, while reducing food-related irritation or …" at bounding box center [738, 259] width 286 height 21
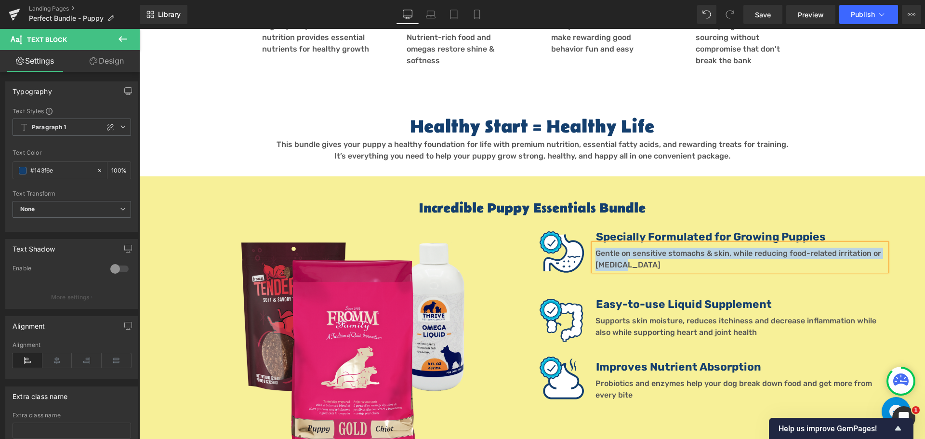
paste div
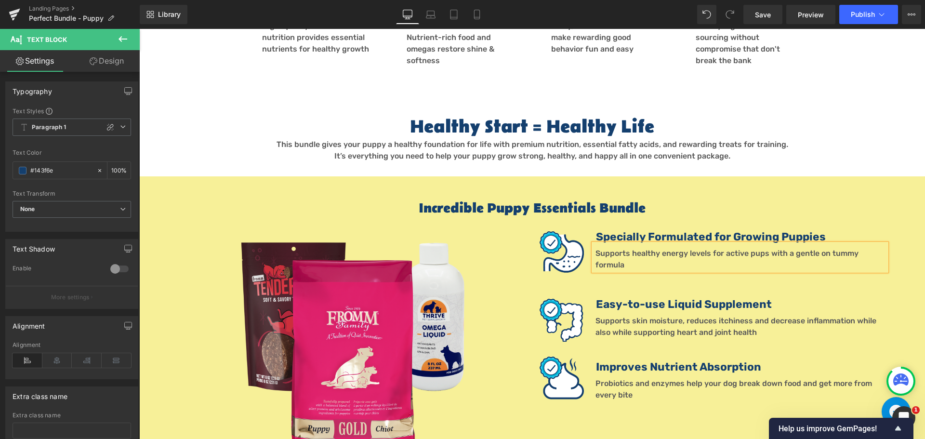
drag, startPoint x: 626, startPoint y: 327, endPoint x: 628, endPoint y: 335, distance: 8.8
click at [626, 329] on ul "Image Specially Formulated for Growing Puppies Text Block Supports healthy ener…" at bounding box center [713, 330] width 347 height 198
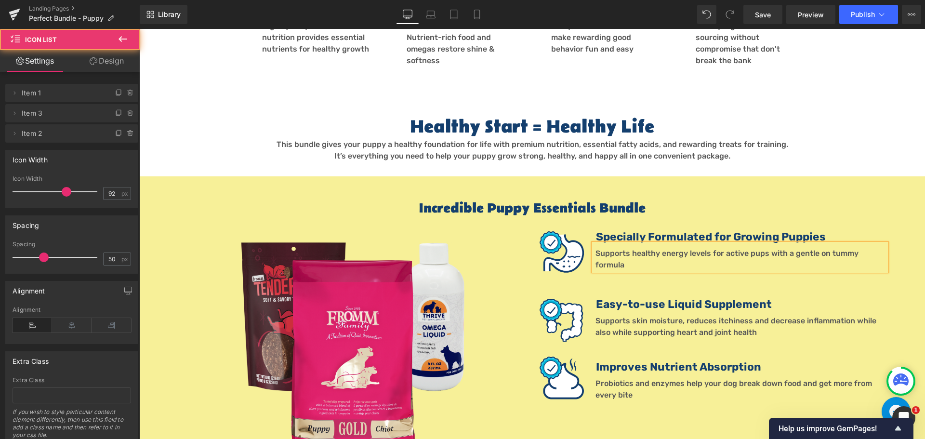
click at [628, 360] on b "Improves Nutrient Absorption" at bounding box center [678, 366] width 165 height 13
click at [637, 360] on b "Improves Nutrient Absorption" at bounding box center [678, 366] width 165 height 13
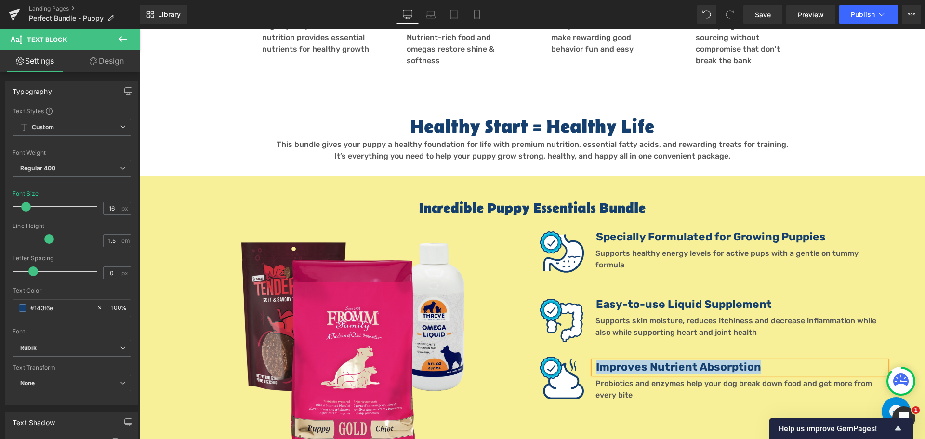
paste div
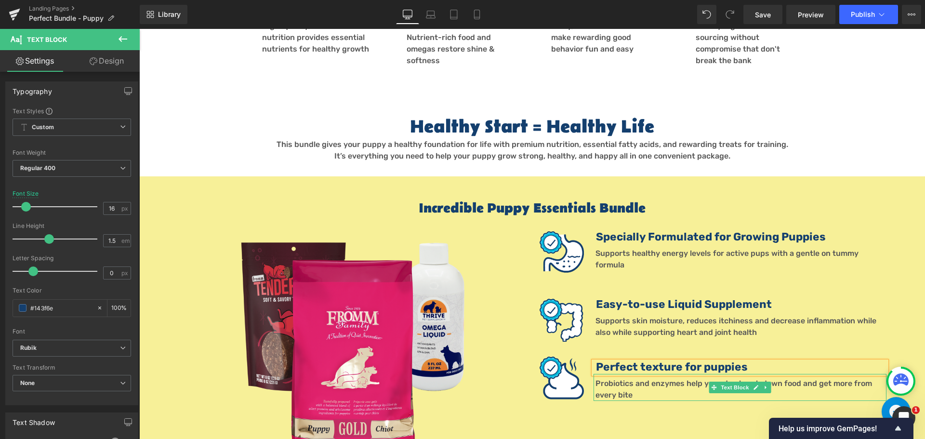
click at [625, 379] on span "Probiotics and enzymes help your dog break down food and get more from every bi…" at bounding box center [733, 389] width 277 height 21
click at [628, 379] on span "Probiotics and enzymes help your dog break down food and get more from every bi…" at bounding box center [733, 389] width 277 height 21
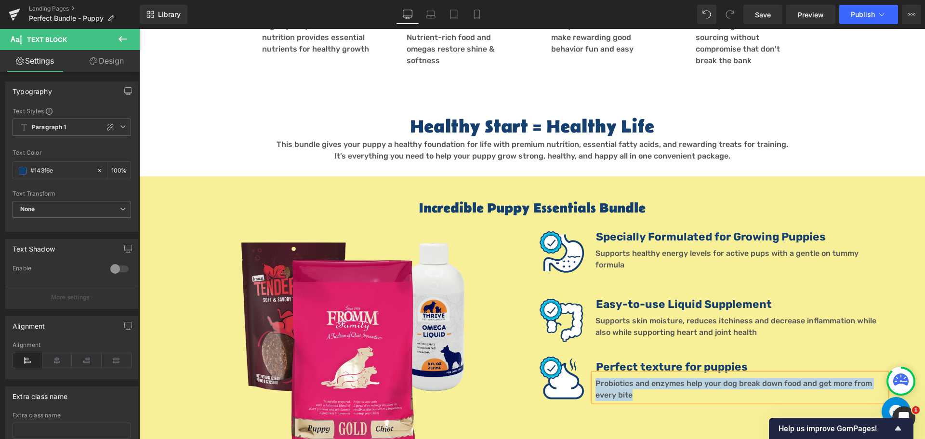
paste div
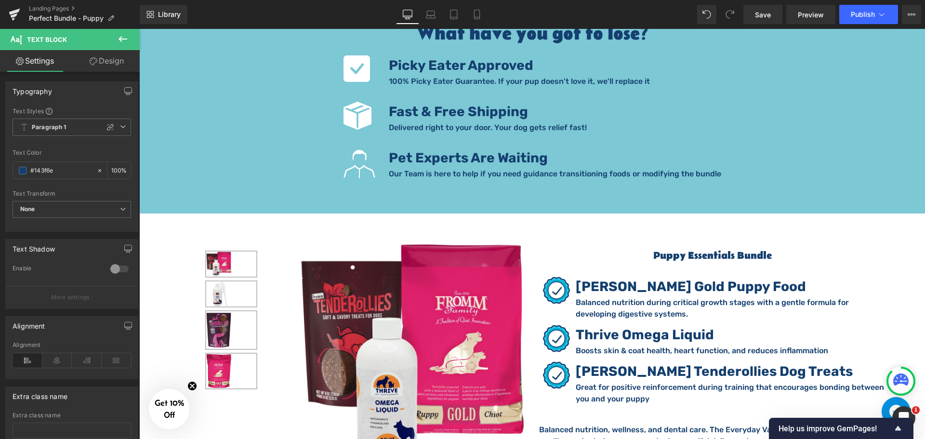
scroll to position [1397, 0]
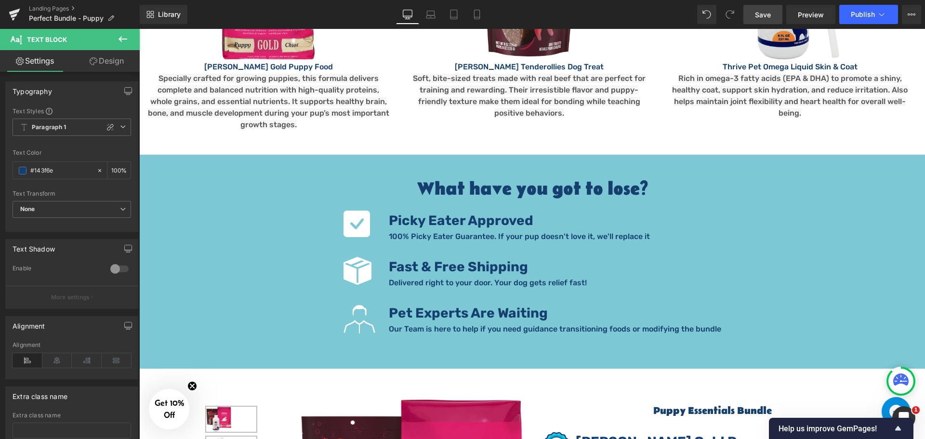
click at [773, 12] on link "Save" at bounding box center [762, 14] width 39 height 19
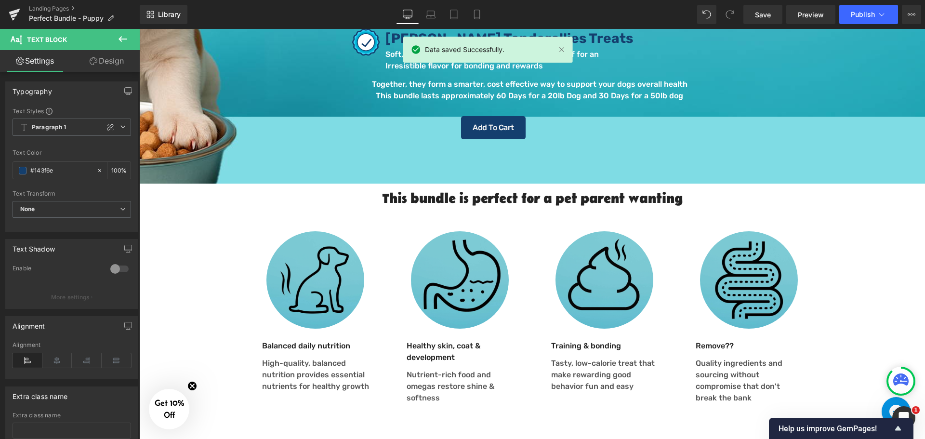
scroll to position [0, 0]
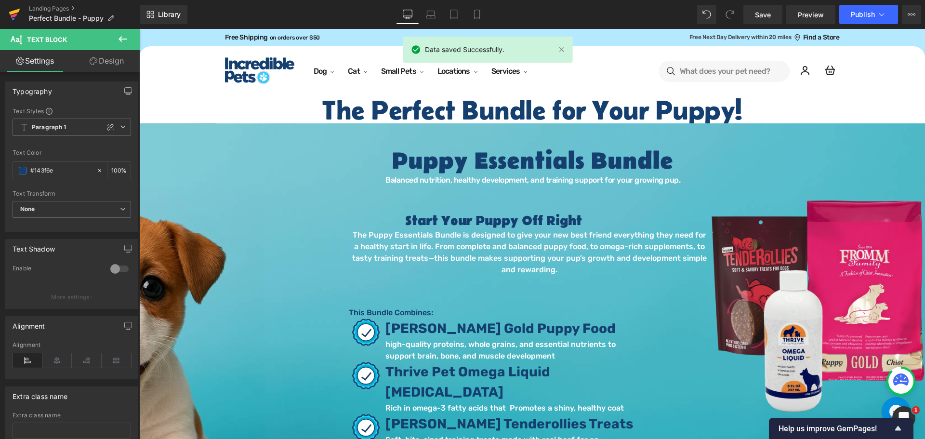
click at [9, 18] on icon at bounding box center [15, 14] width 12 height 24
